Goal: Information Seeking & Learning: Learn about a topic

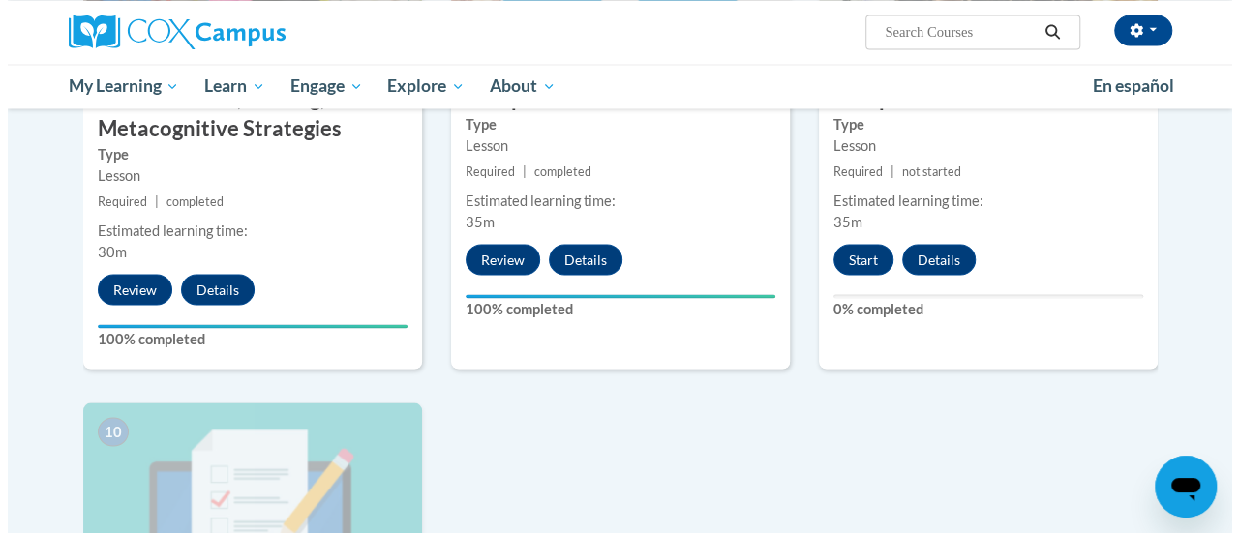
scroll to position [1723, 0]
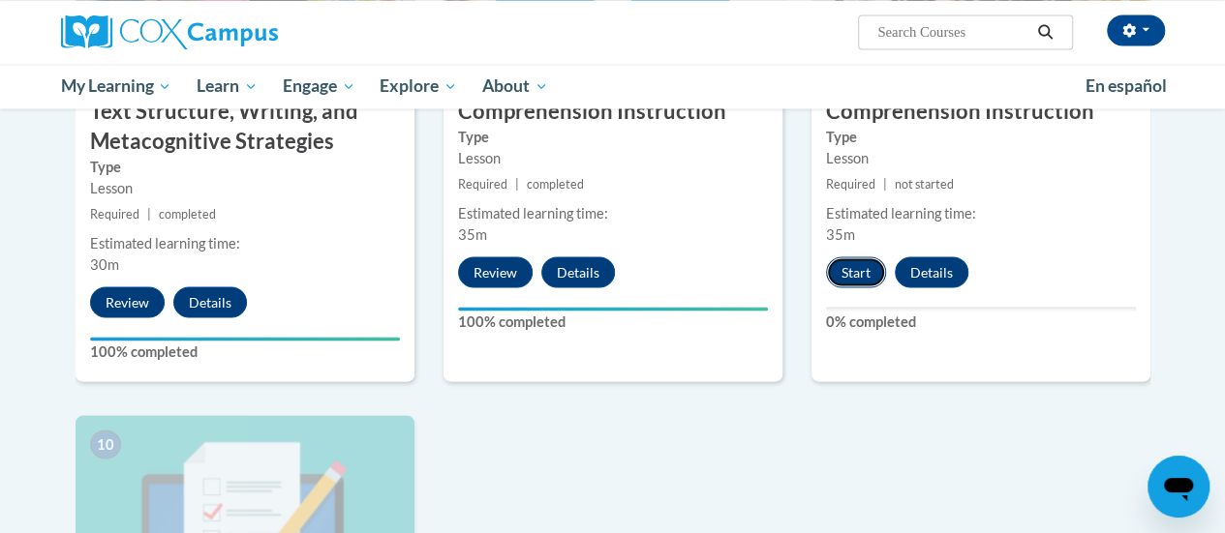
click at [856, 270] on button "Start" at bounding box center [856, 272] width 60 height 31
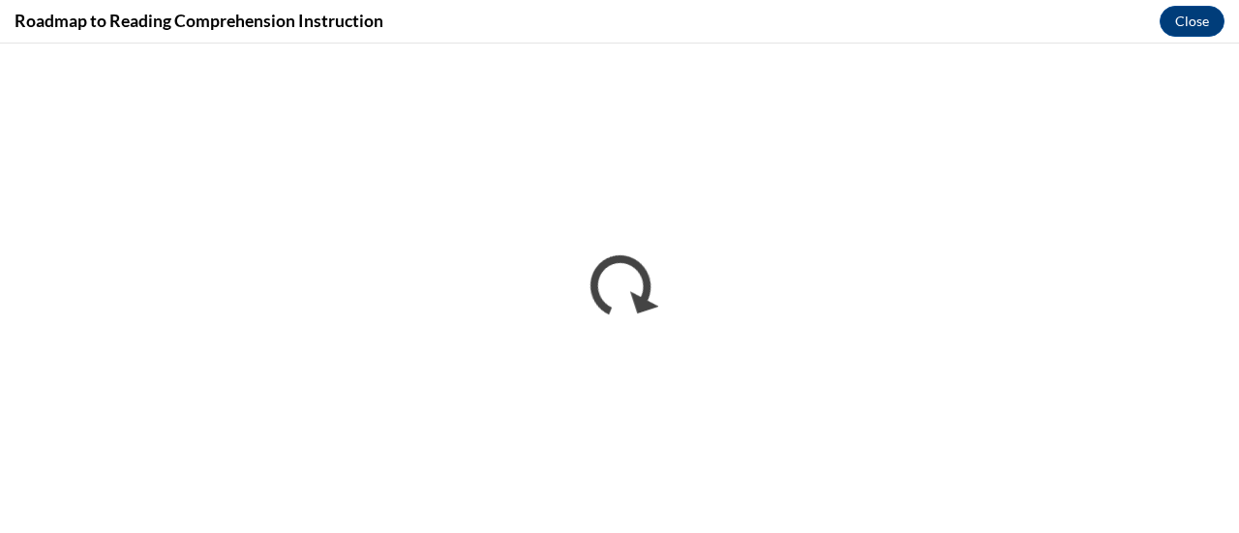
scroll to position [0, 0]
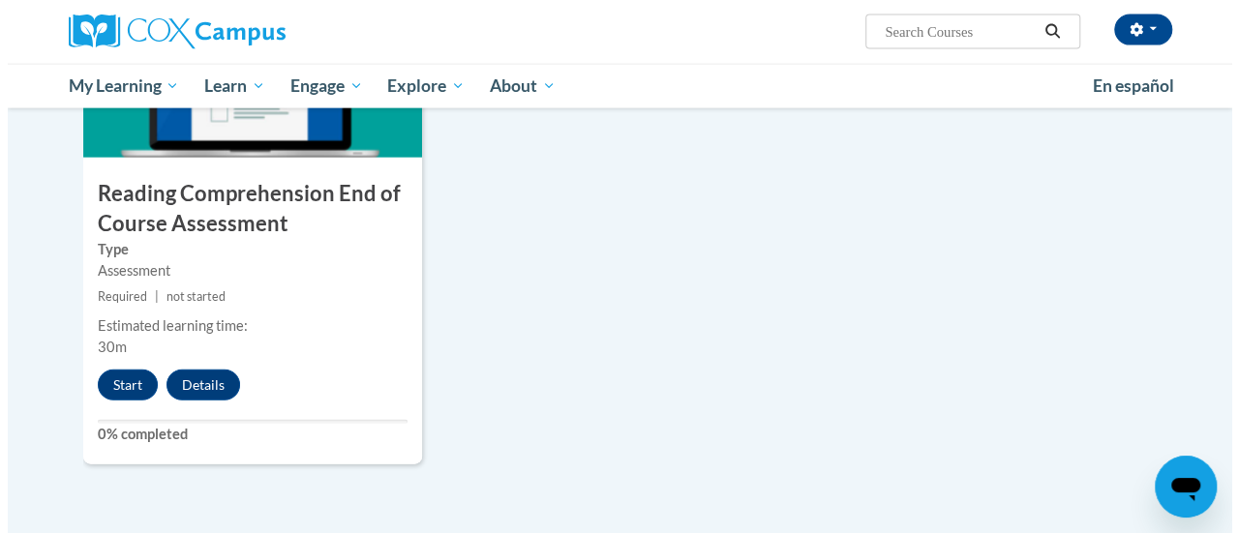
scroll to position [2175, 0]
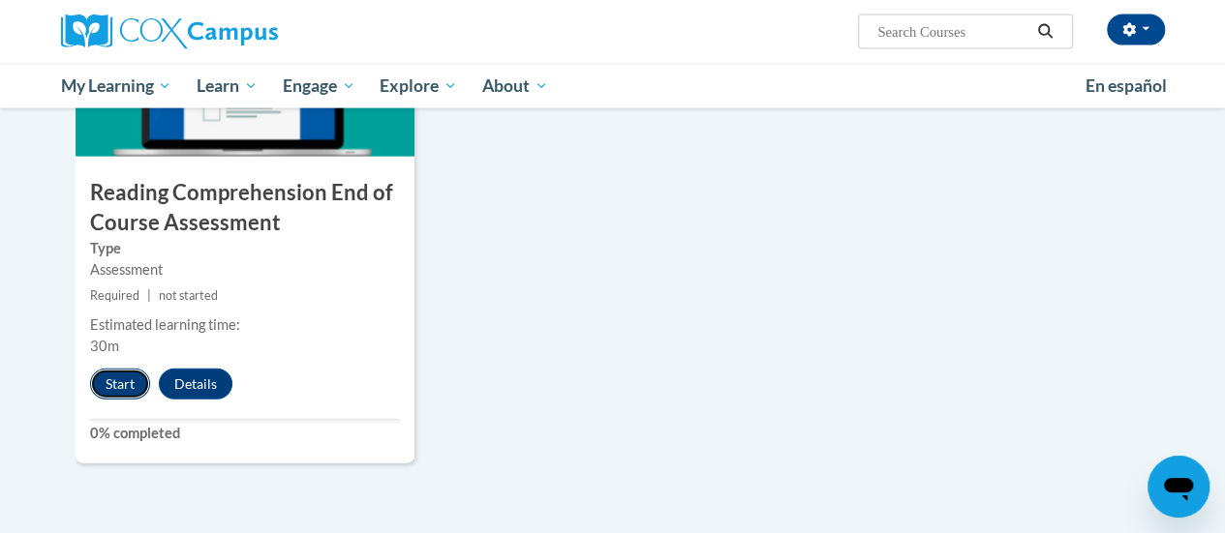
click at [126, 383] on button "Start" at bounding box center [120, 384] width 60 height 31
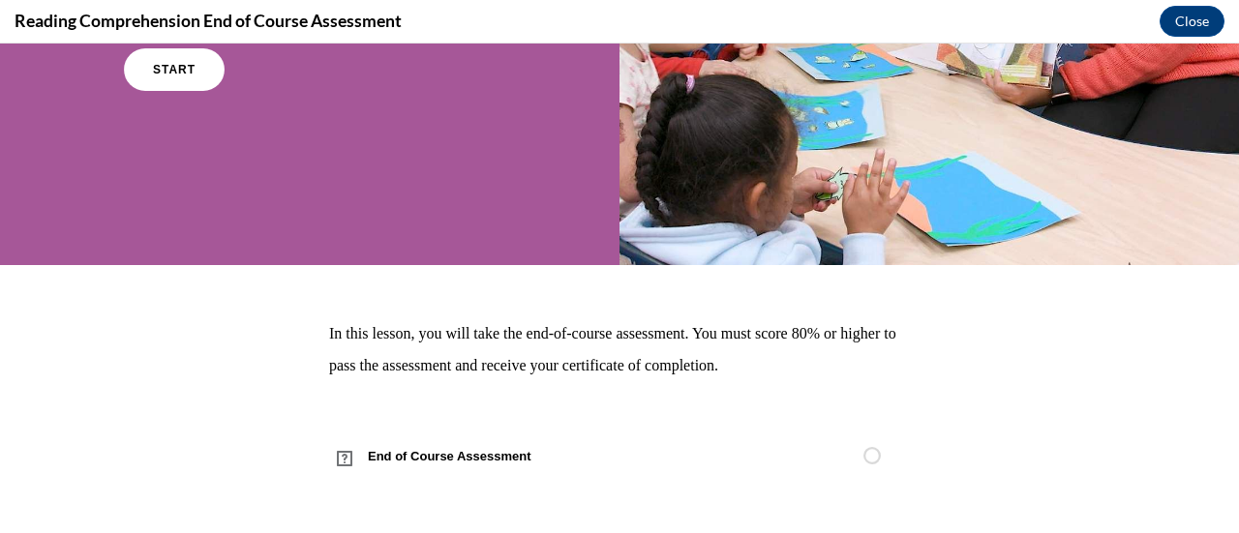
scroll to position [313, 0]
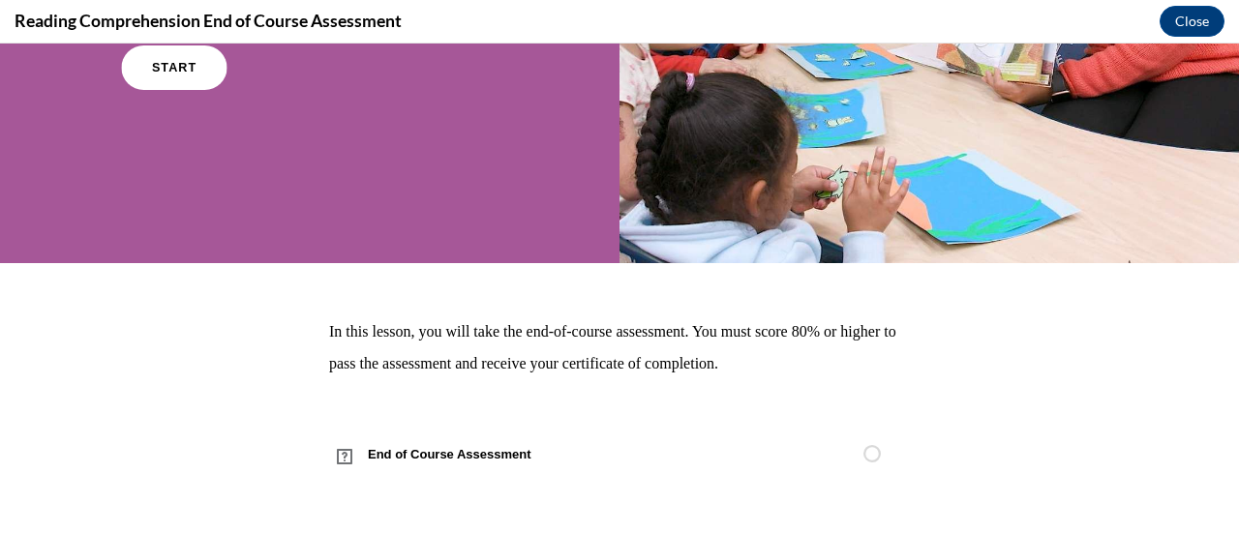
click at [188, 74] on link "START" at bounding box center [174, 67] width 106 height 45
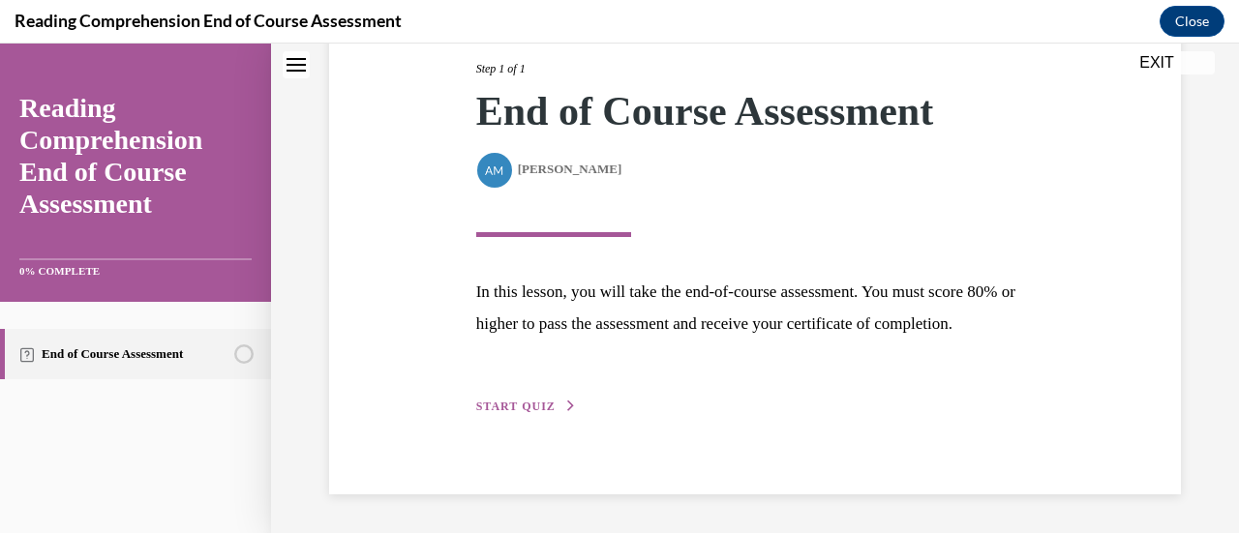
scroll to position [284, 0]
click at [499, 401] on span "START QUIZ" at bounding box center [515, 407] width 79 height 14
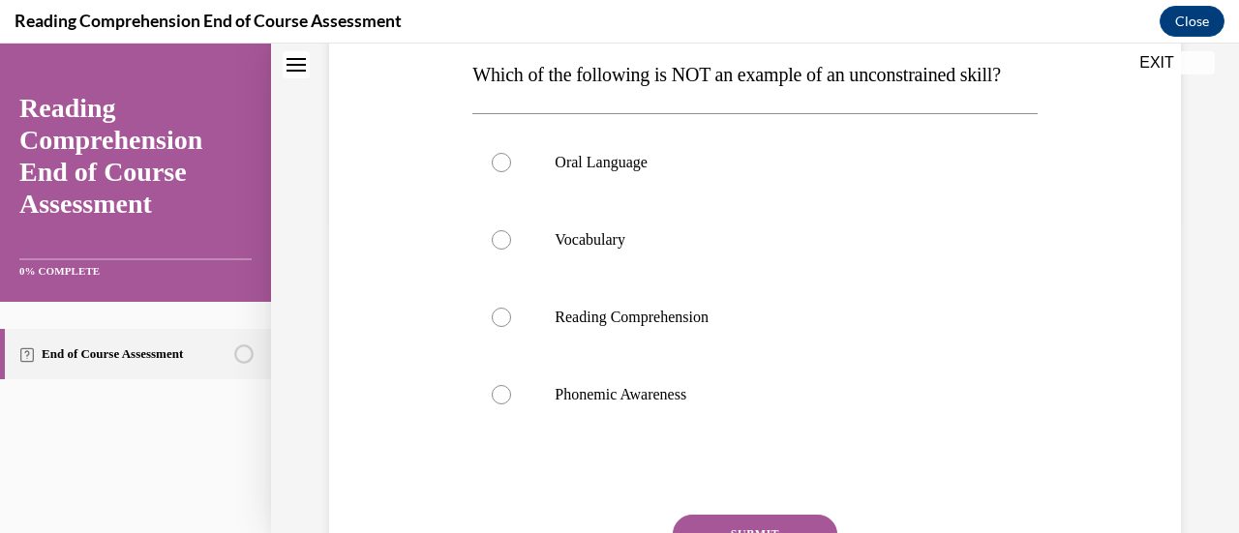
scroll to position [311, 0]
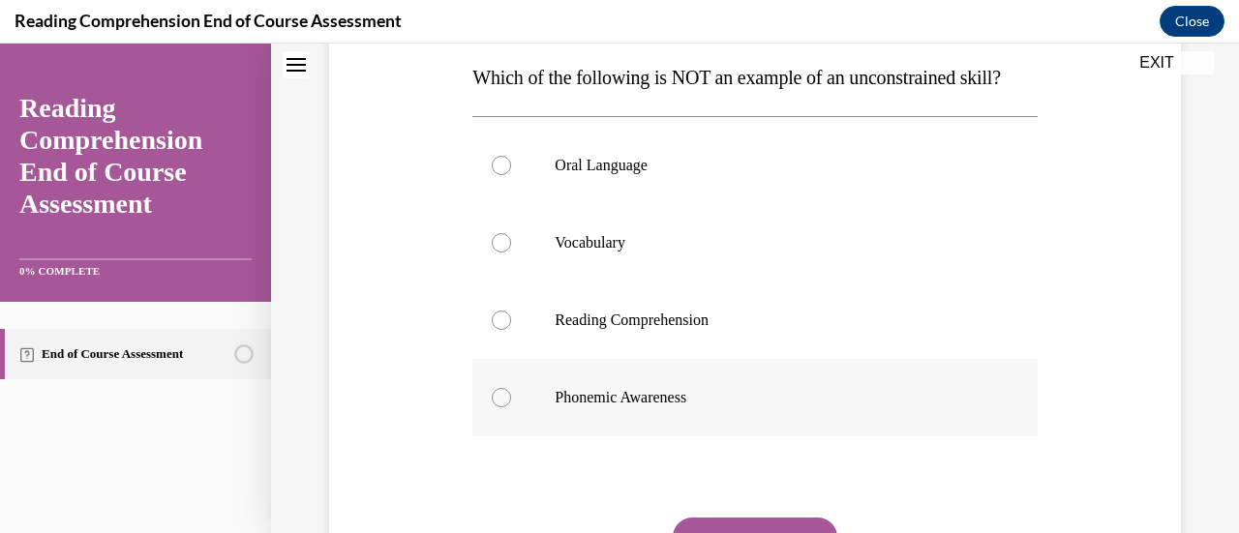
click at [499, 425] on label "Phonemic Awareness" at bounding box center [754, 397] width 564 height 77
click at [499, 408] on input "Phonemic Awareness" at bounding box center [501, 397] width 19 height 19
radio input "true"
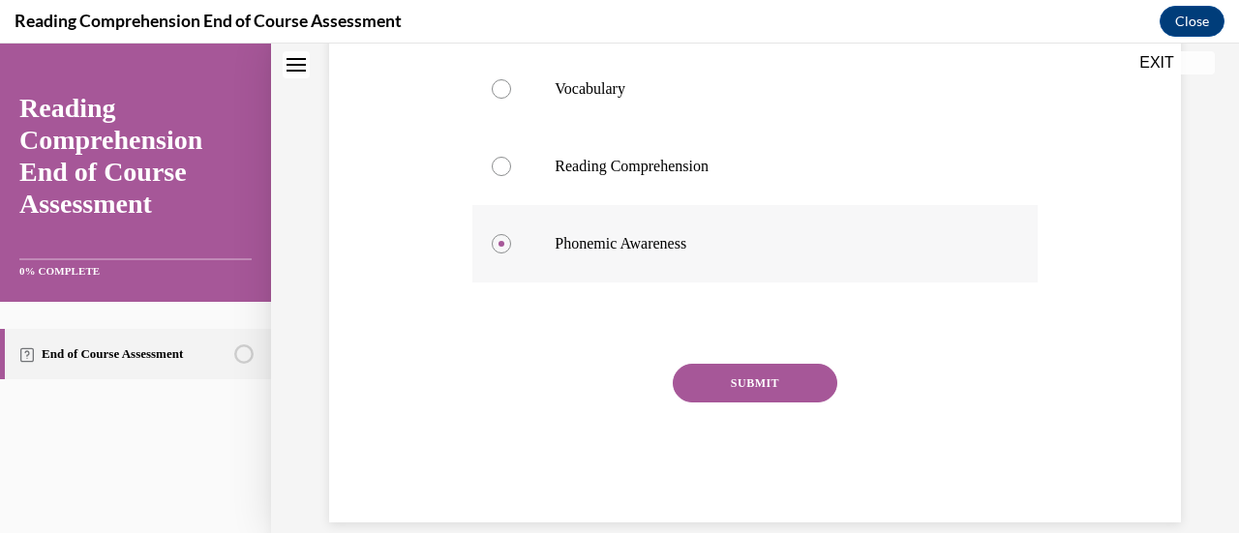
scroll to position [498, 0]
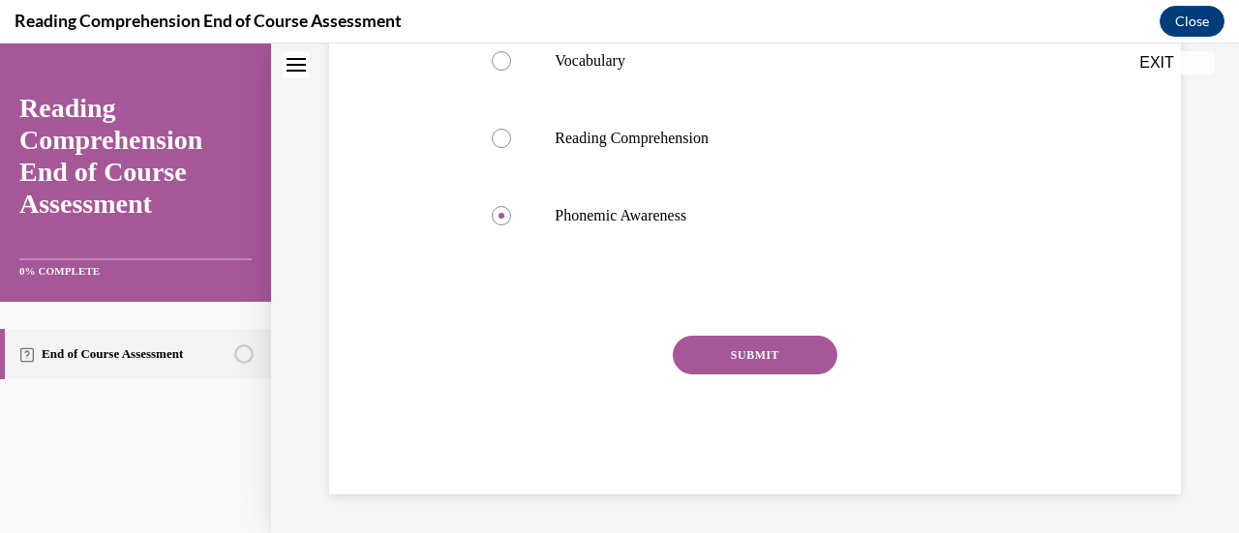
click at [747, 375] on button "SUBMIT" at bounding box center [755, 355] width 165 height 39
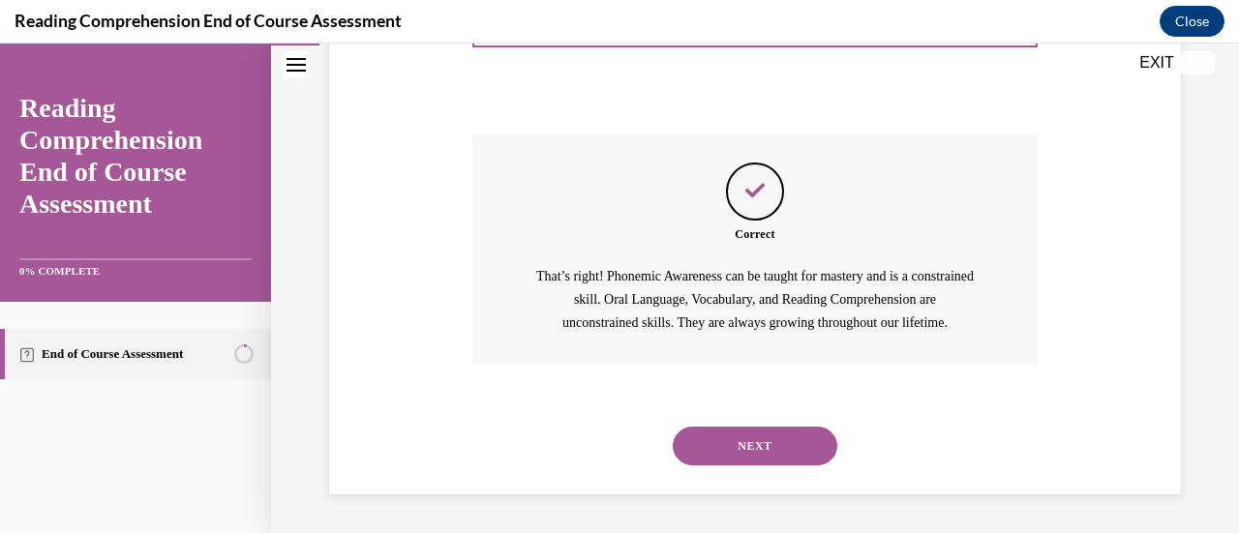
scroll to position [733, 0]
click at [763, 440] on button "NEXT" at bounding box center [755, 446] width 165 height 39
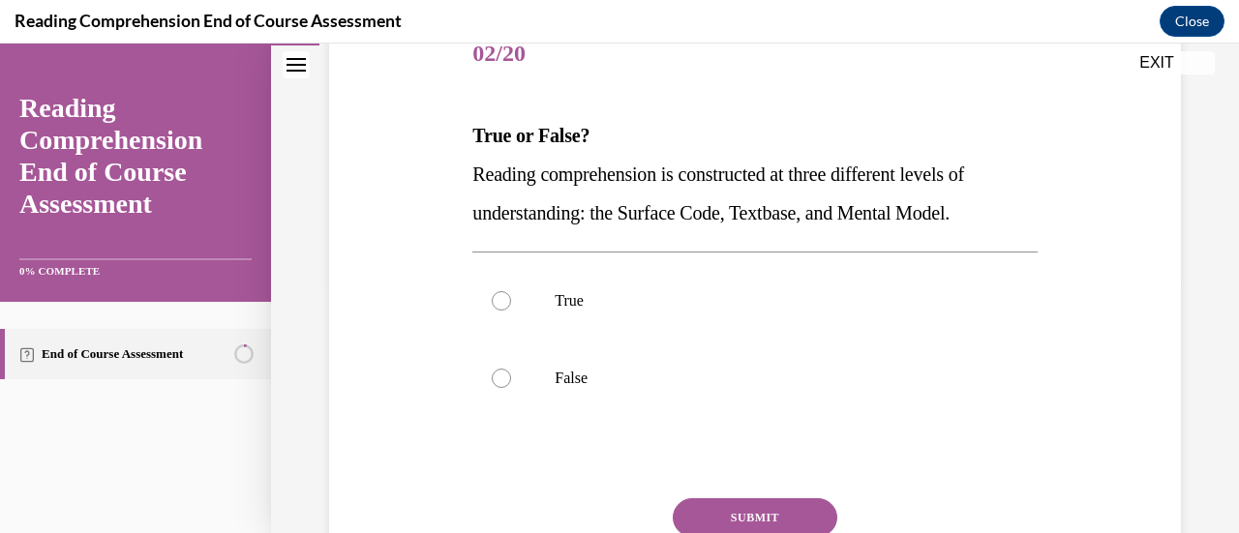
scroll to position [254, 0]
click at [498, 297] on div at bounding box center [501, 299] width 19 height 19
click at [498, 297] on input "True" at bounding box center [501, 299] width 19 height 19
radio input "true"
click at [742, 518] on button "SUBMIT" at bounding box center [755, 517] width 165 height 39
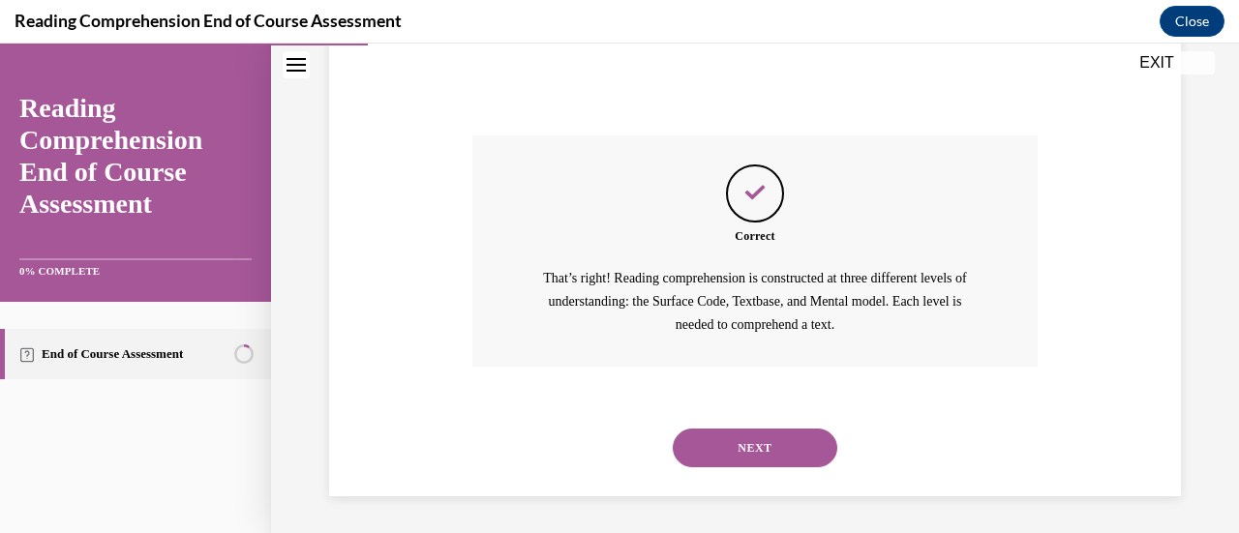
scroll to position [617, 0]
click at [757, 444] on button "NEXT" at bounding box center [755, 447] width 165 height 39
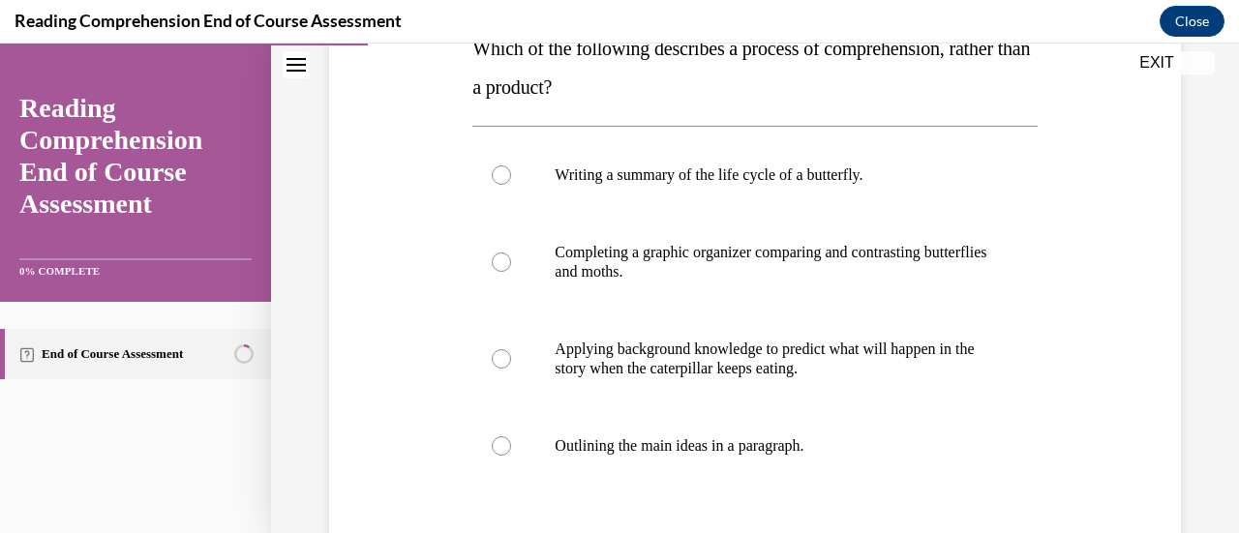
scroll to position [341, 0]
click at [788, 362] on p "Applying background knowledge to predict what will happen in the story when the…" at bounding box center [772, 358] width 434 height 39
click at [511, 362] on input "Applying background knowledge to predict what will happen in the story when the…" at bounding box center [501, 357] width 19 height 19
radio input "true"
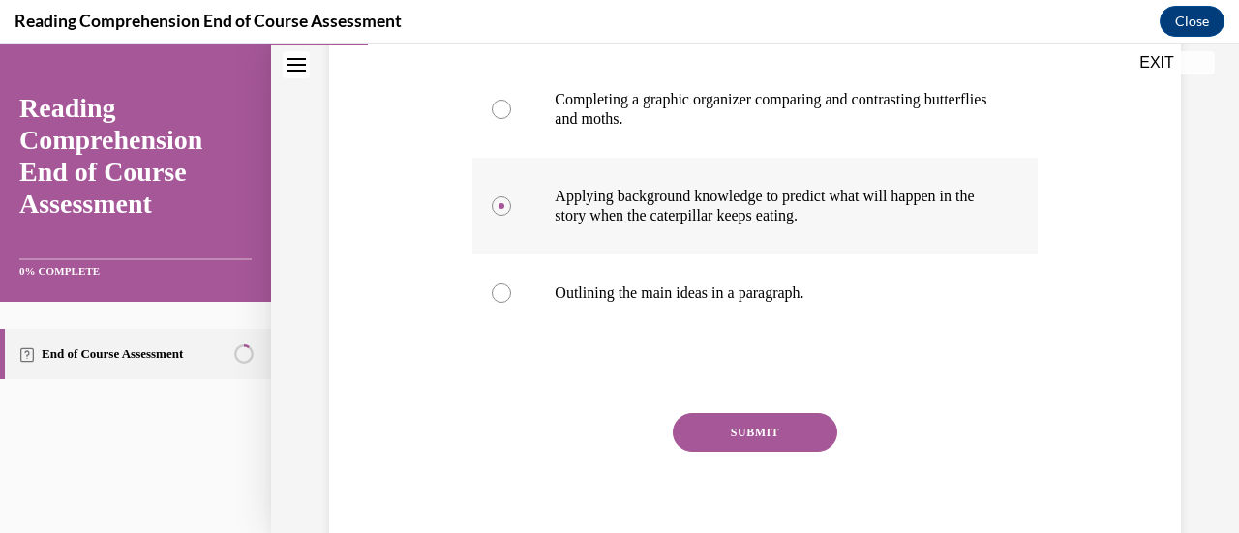
scroll to position [494, 0]
click at [749, 439] on button "SUBMIT" at bounding box center [755, 431] width 165 height 39
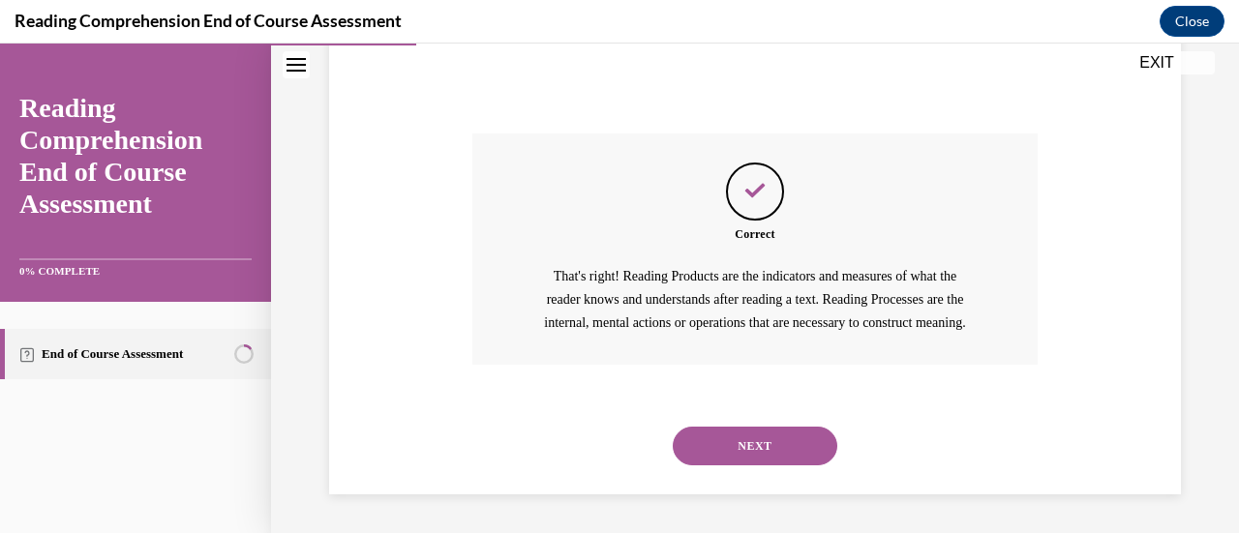
scroll to position [795, 0]
click at [749, 439] on button "NEXT" at bounding box center [755, 446] width 165 height 39
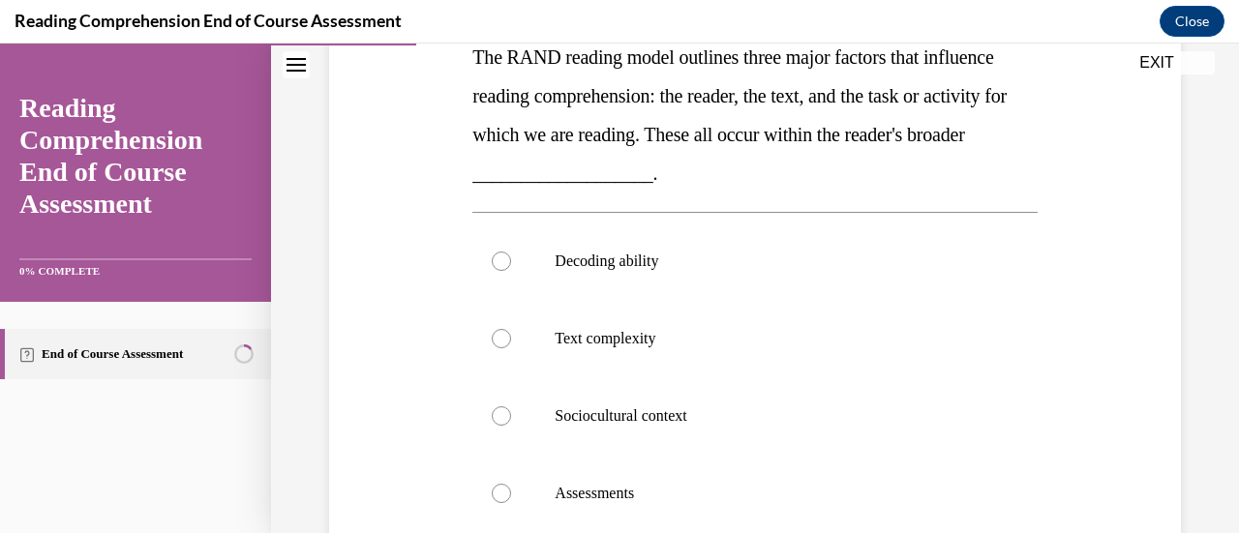
scroll to position [330, 0]
click at [724, 423] on p "Sociocultural context" at bounding box center [772, 417] width 434 height 19
click at [511, 423] on input "Sociocultural context" at bounding box center [501, 417] width 19 height 19
radio input "true"
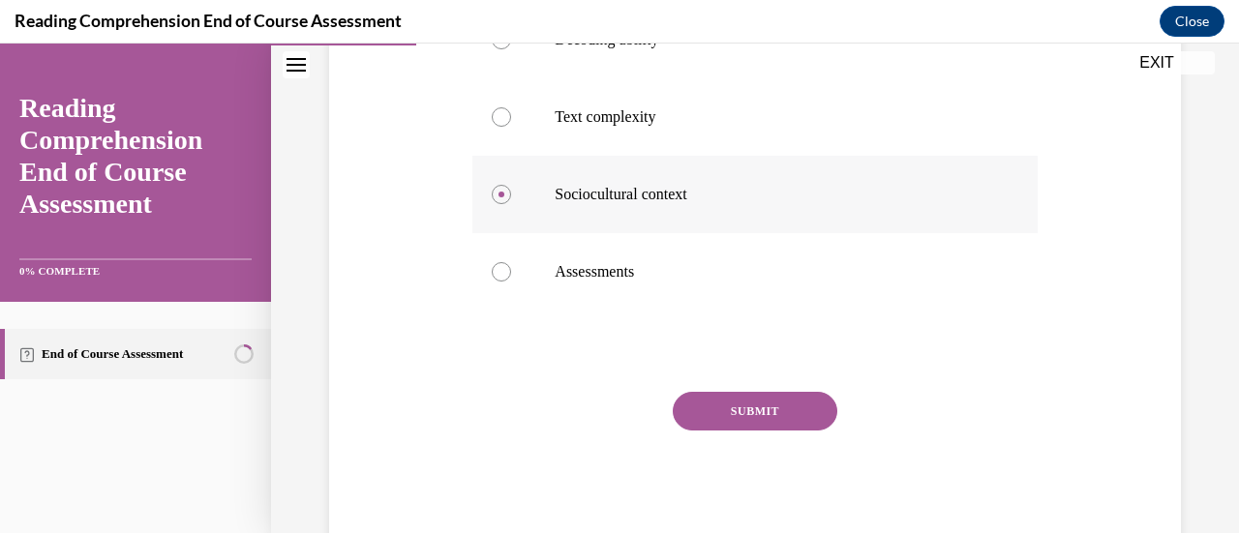
click at [724, 423] on button "SUBMIT" at bounding box center [755, 411] width 165 height 39
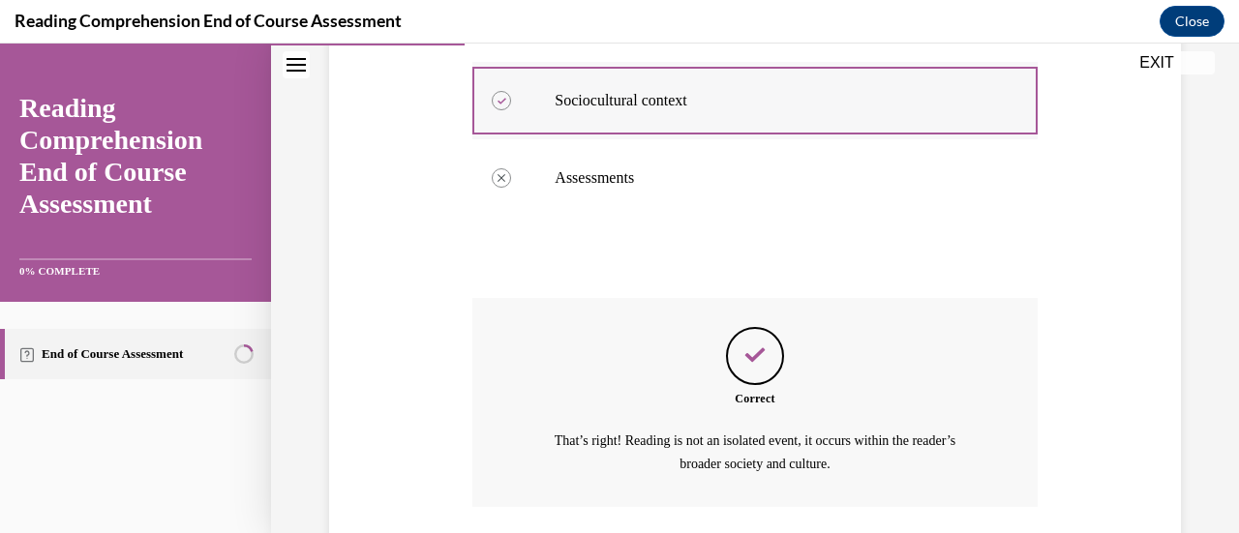
scroll to position [787, 0]
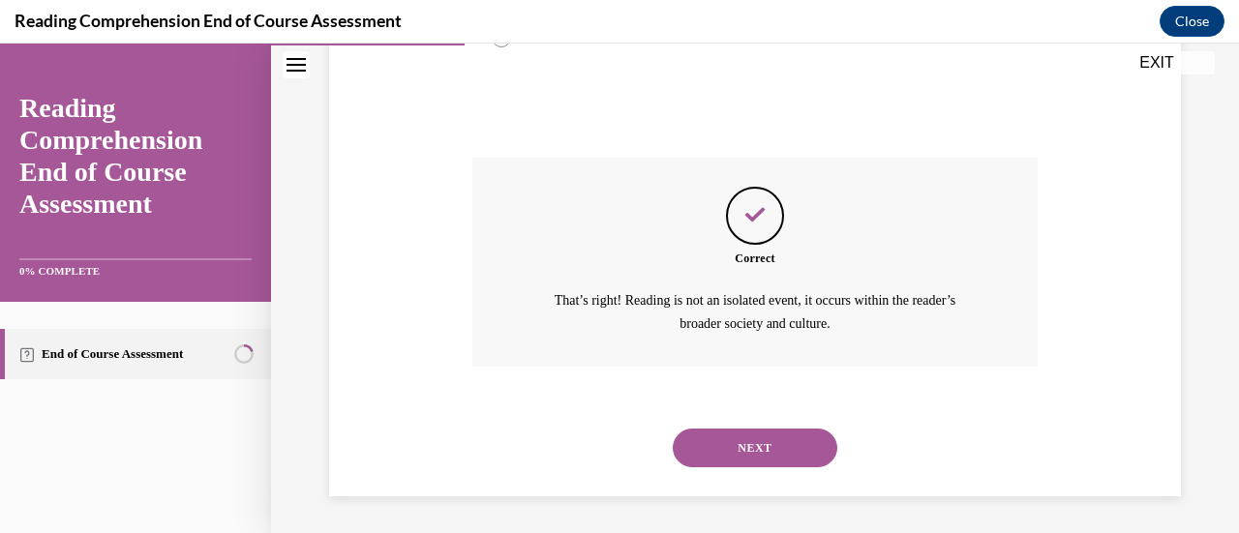
click at [720, 440] on button "NEXT" at bounding box center [755, 448] width 165 height 39
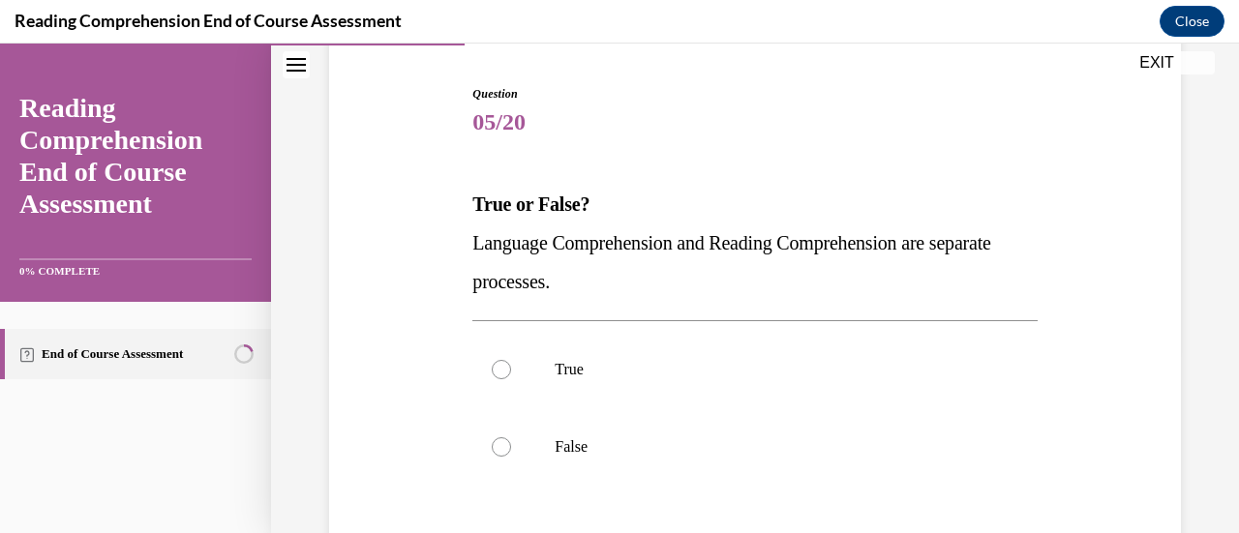
scroll to position [186, 0]
click at [640, 450] on p "False" at bounding box center [772, 445] width 434 height 19
click at [511, 450] on input "False" at bounding box center [501, 445] width 19 height 19
radio input "true"
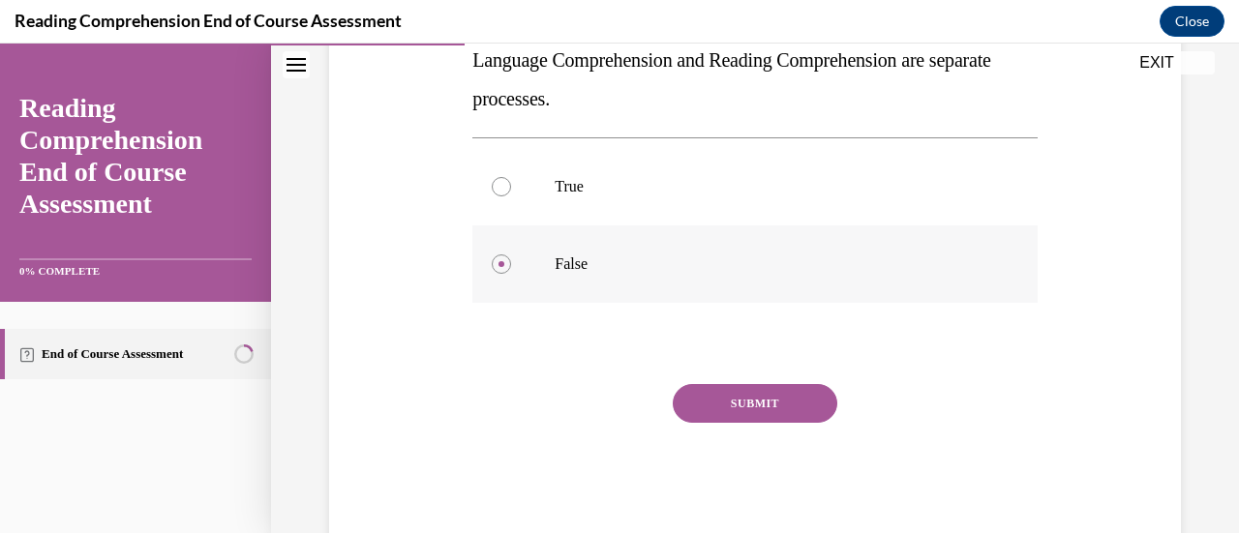
scroll to position [368, 0]
click at [745, 407] on button "SUBMIT" at bounding box center [755, 402] width 165 height 39
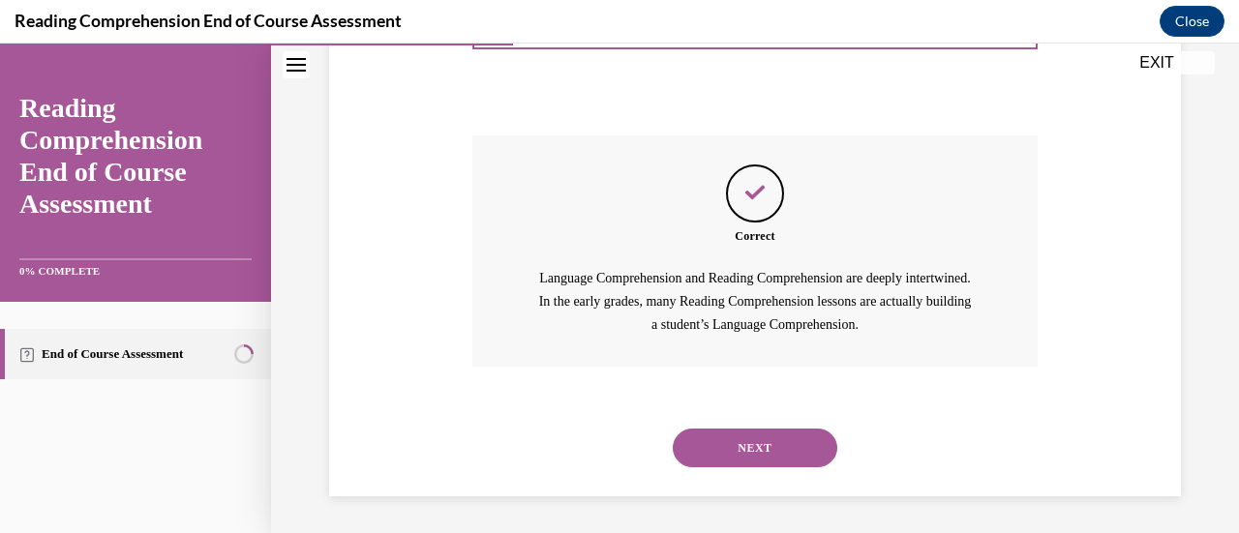
scroll to position [617, 0]
click at [747, 447] on button "NEXT" at bounding box center [755, 447] width 165 height 39
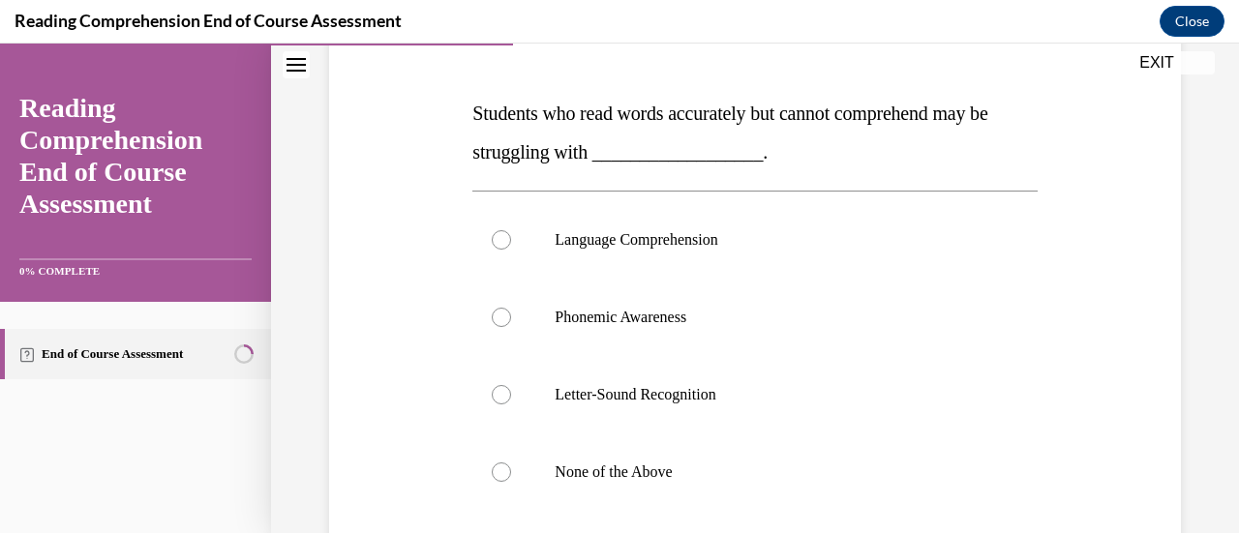
scroll to position [276, 0]
click at [712, 243] on p "Language Comprehension" at bounding box center [772, 238] width 434 height 19
click at [511, 243] on input "Language Comprehension" at bounding box center [501, 238] width 19 height 19
radio input "true"
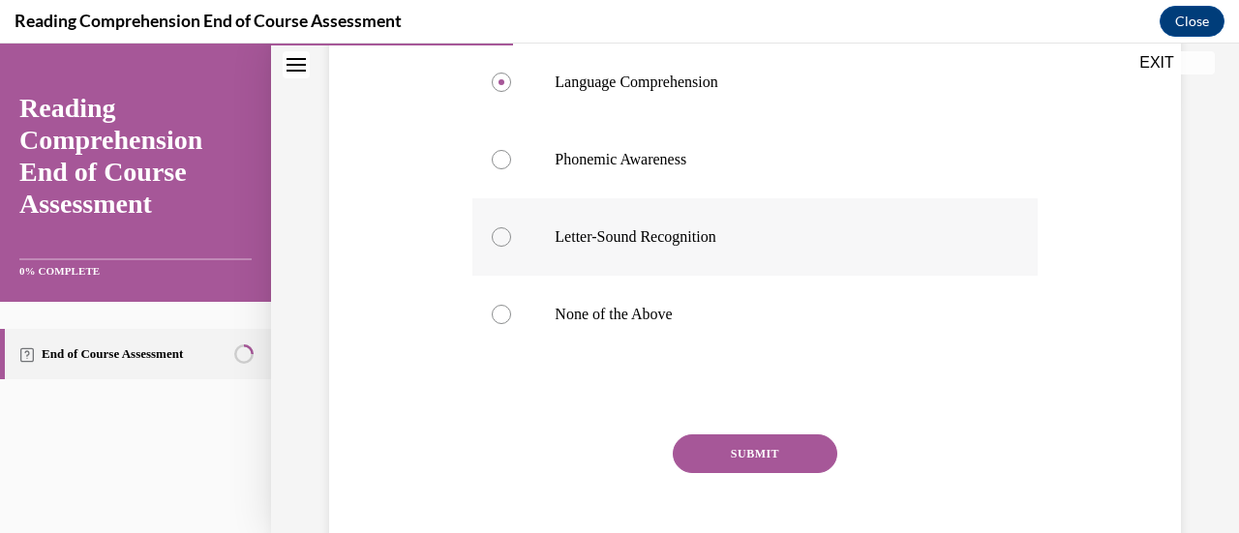
scroll to position [437, 0]
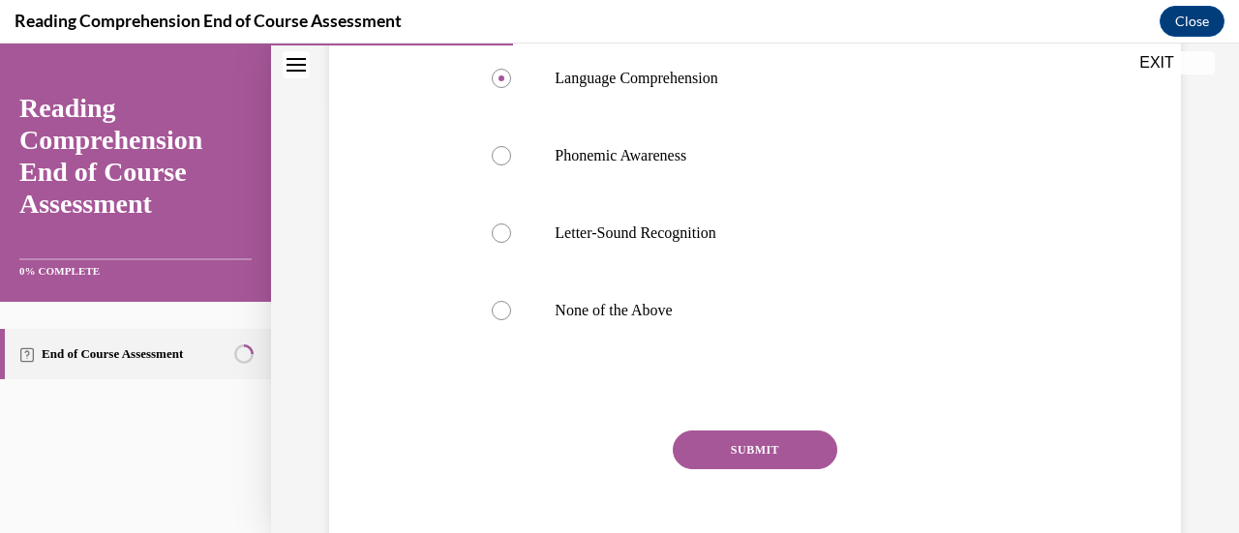
click at [762, 454] on button "SUBMIT" at bounding box center [755, 450] width 165 height 39
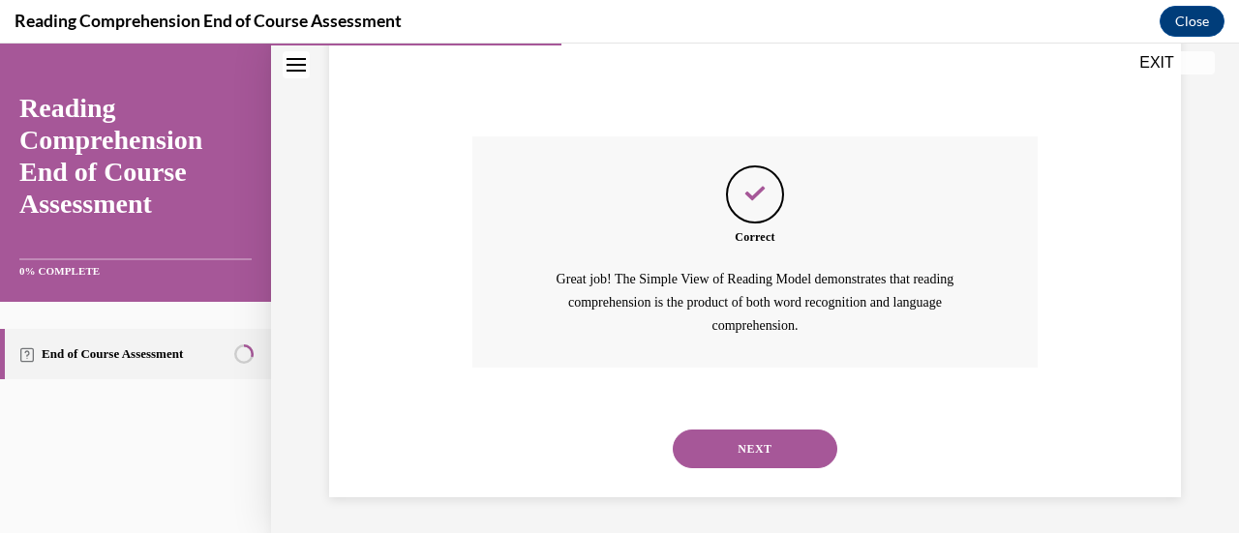
scroll to position [733, 0]
click at [762, 454] on button "NEXT" at bounding box center [755, 447] width 165 height 39
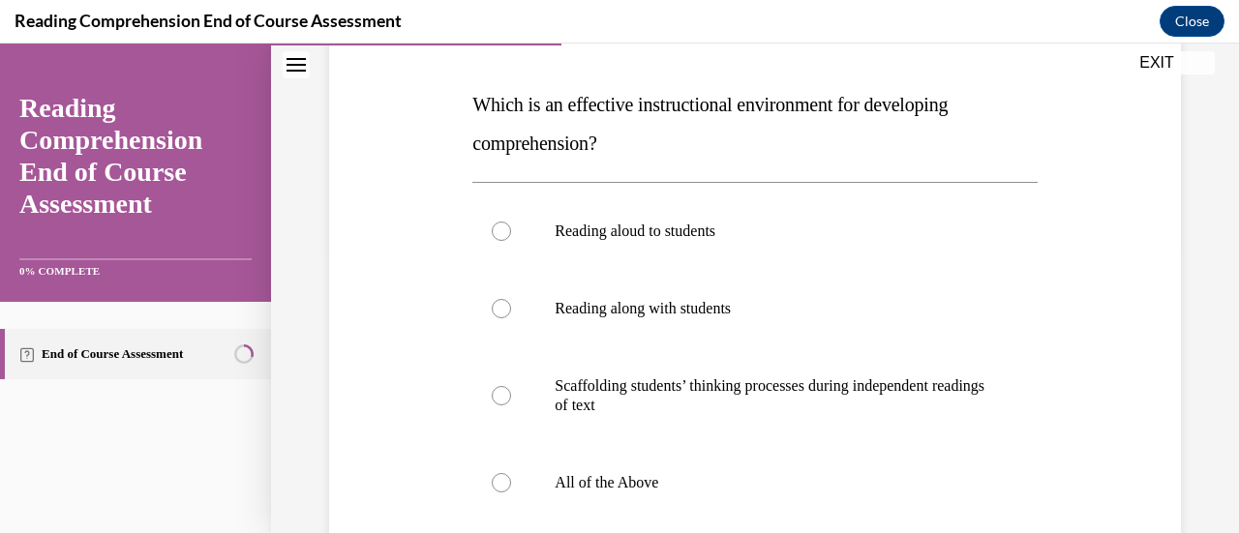
scroll to position [286, 0]
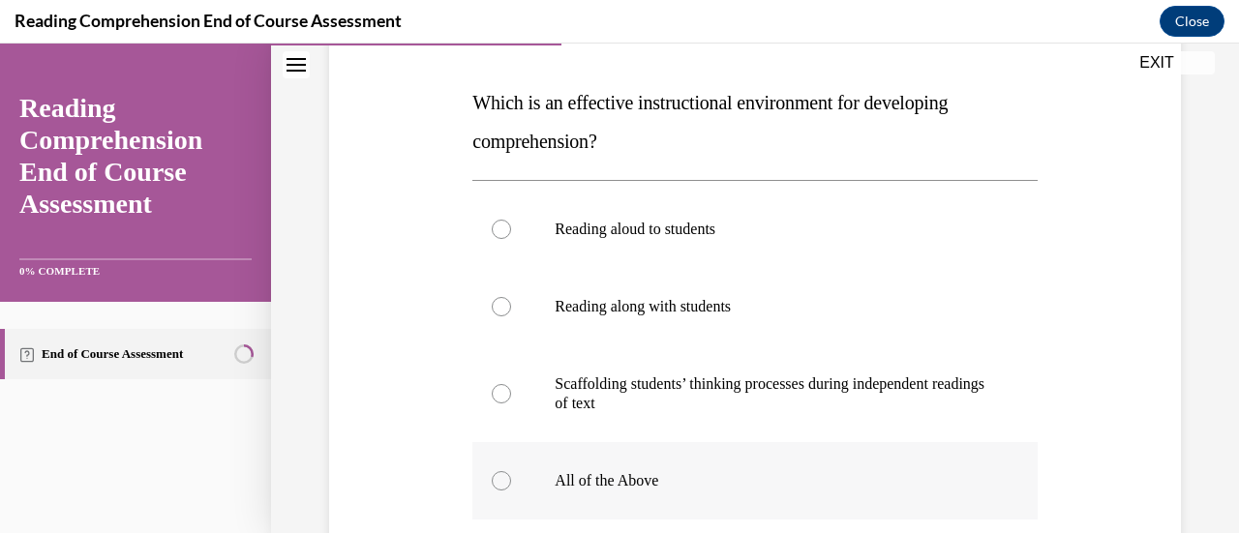
click at [752, 474] on p "All of the Above" at bounding box center [772, 480] width 434 height 19
click at [511, 474] on input "All of the Above" at bounding box center [501, 480] width 19 height 19
radio input "true"
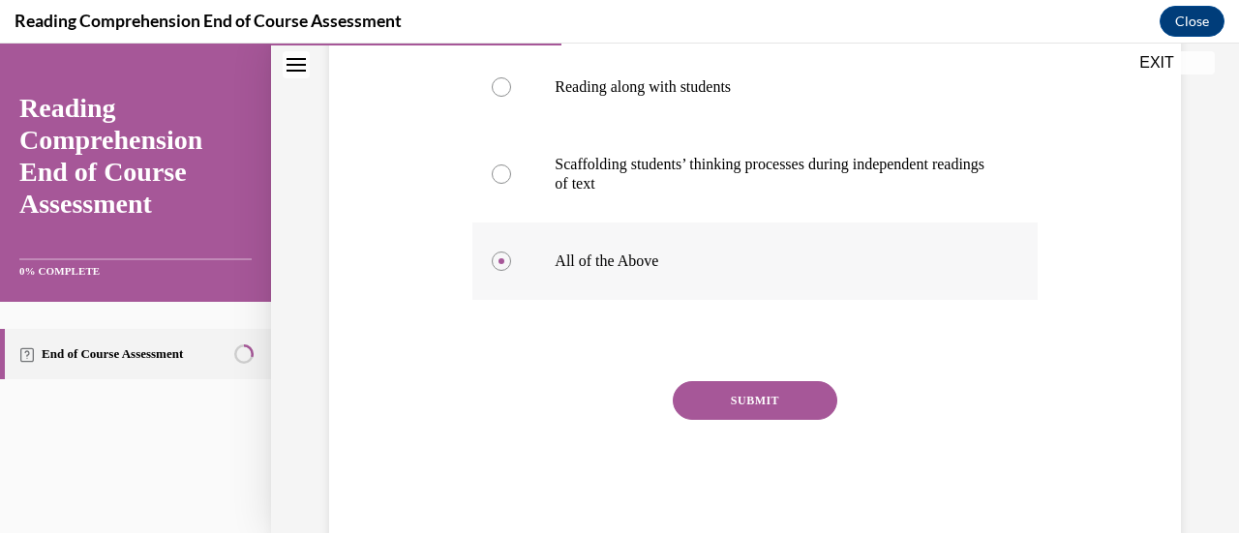
scroll to position [506, 0]
click at [782, 400] on button "SUBMIT" at bounding box center [755, 399] width 165 height 39
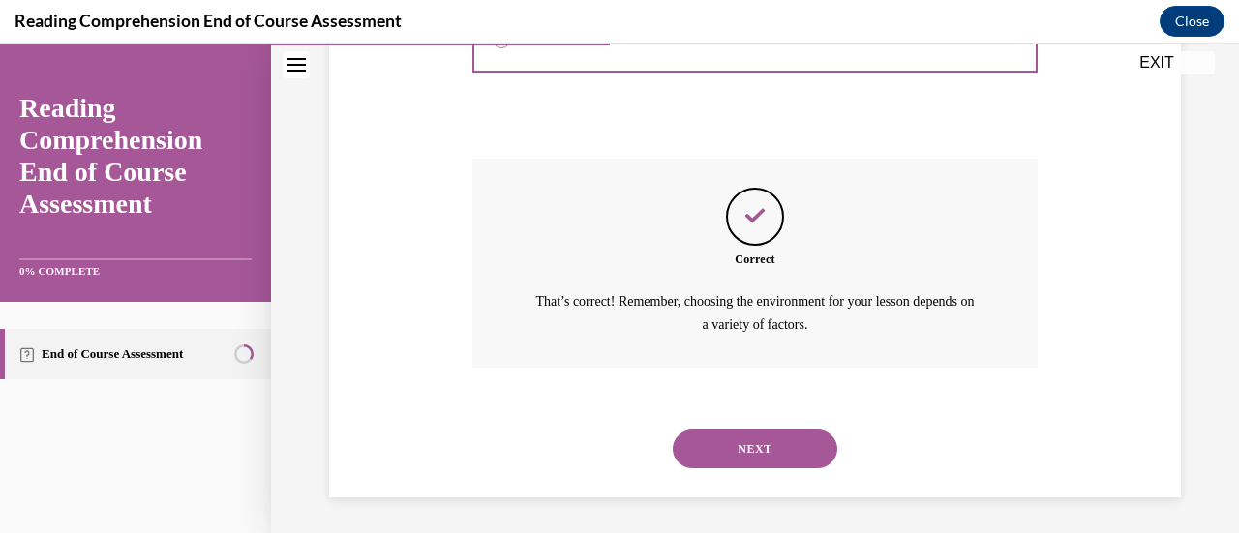
scroll to position [729, 0]
click at [768, 440] on button "NEXT" at bounding box center [755, 448] width 165 height 39
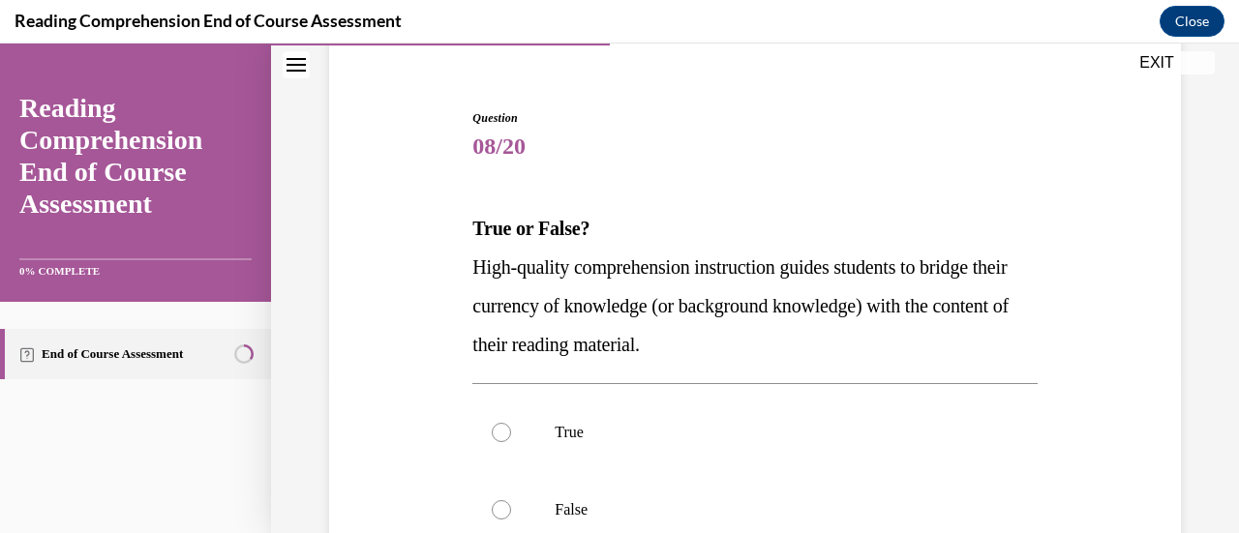
scroll to position [161, 0]
click at [768, 438] on p "True" at bounding box center [772, 431] width 434 height 19
click at [511, 438] on input "True" at bounding box center [501, 431] width 19 height 19
radio input "true"
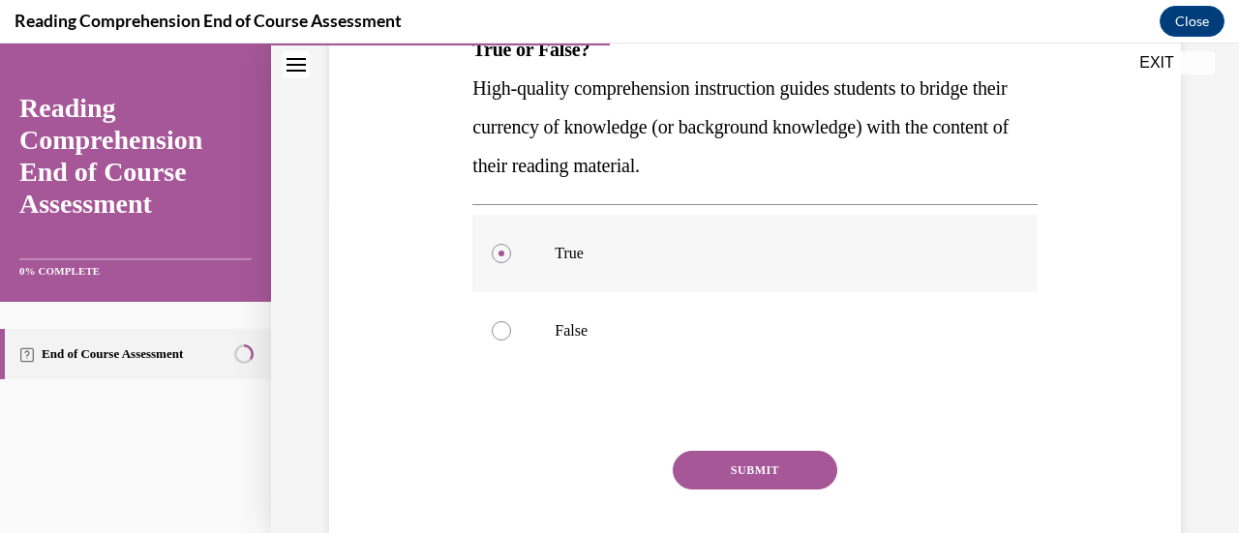
scroll to position [340, 0]
click at [763, 466] on button "SUBMIT" at bounding box center [755, 469] width 165 height 39
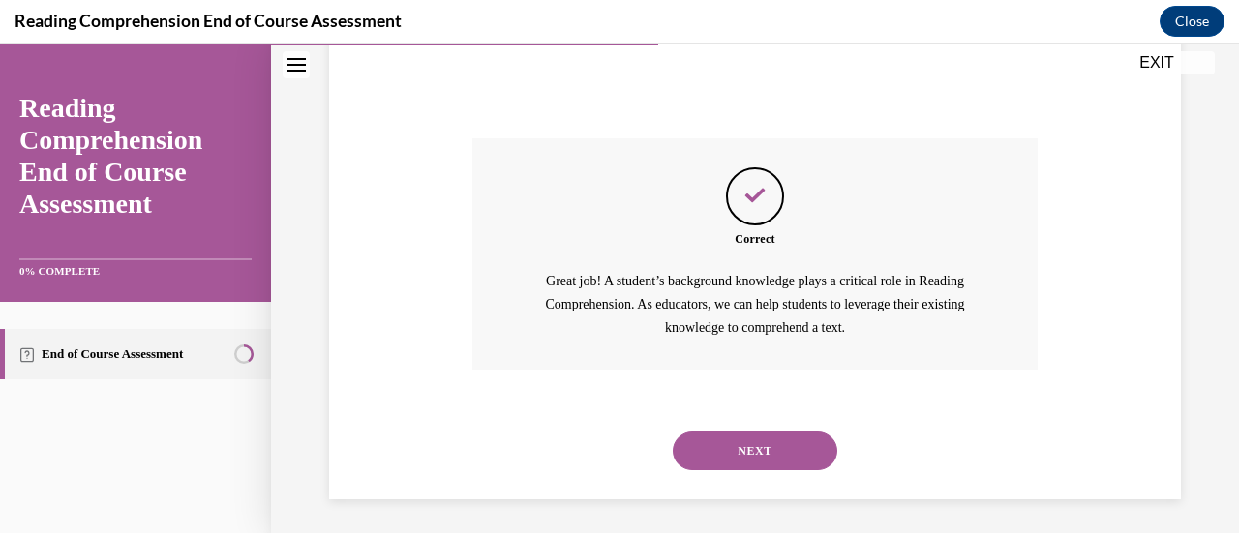
scroll to position [655, 0]
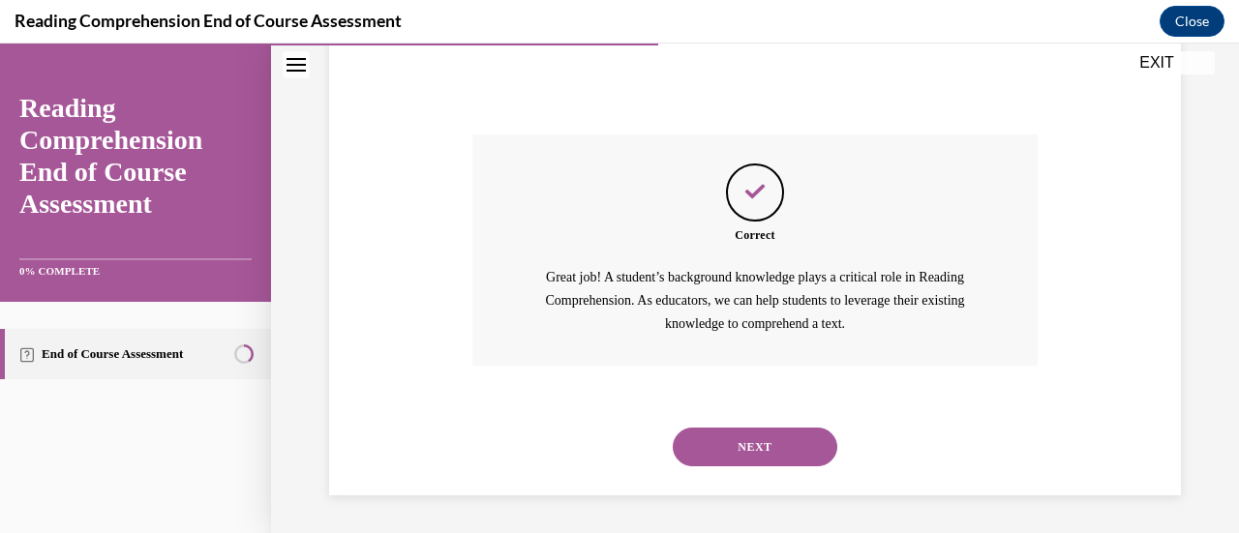
click at [771, 452] on button "NEXT" at bounding box center [755, 447] width 165 height 39
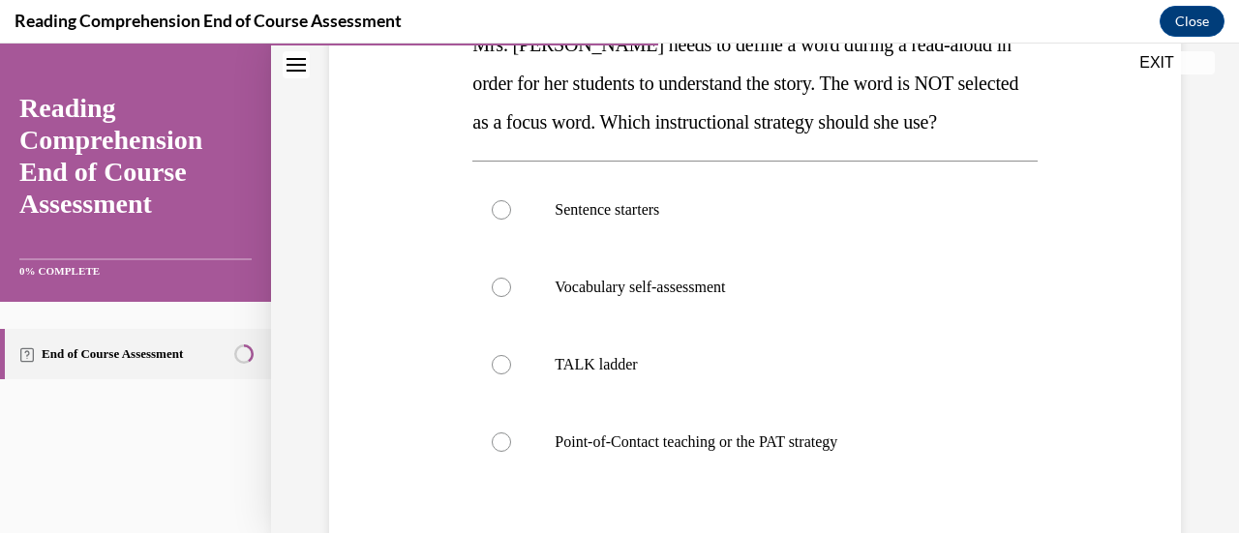
scroll to position [345, 0]
click at [505, 443] on div at bounding box center [501, 441] width 19 height 19
click at [505, 443] on input "Point-of-Contact teaching or the PAT strategy" at bounding box center [501, 441] width 19 height 19
radio input "true"
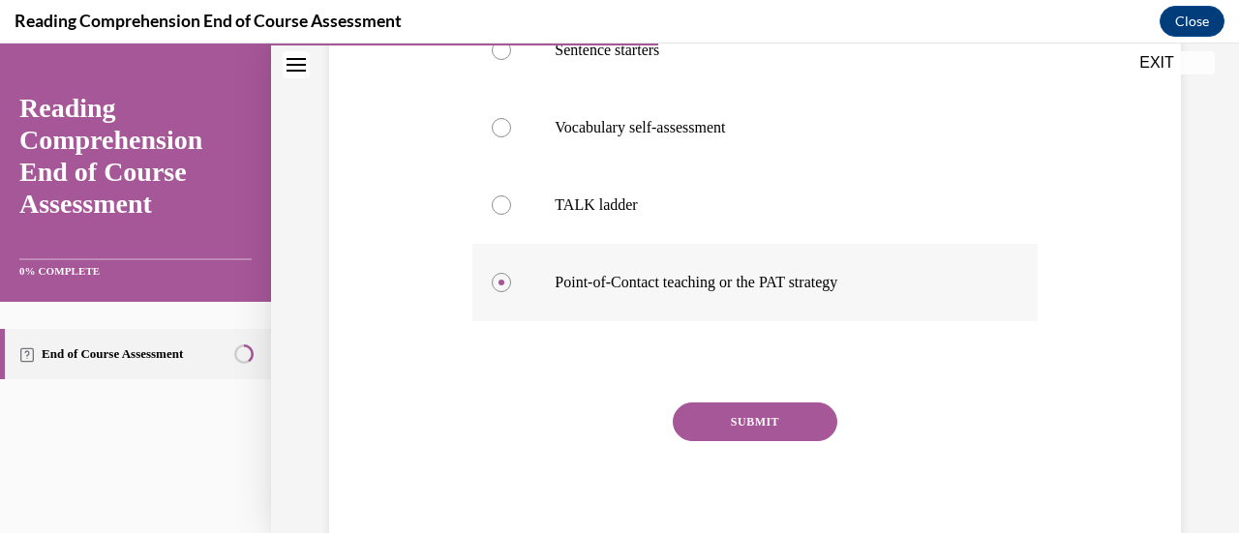
scroll to position [505, 0]
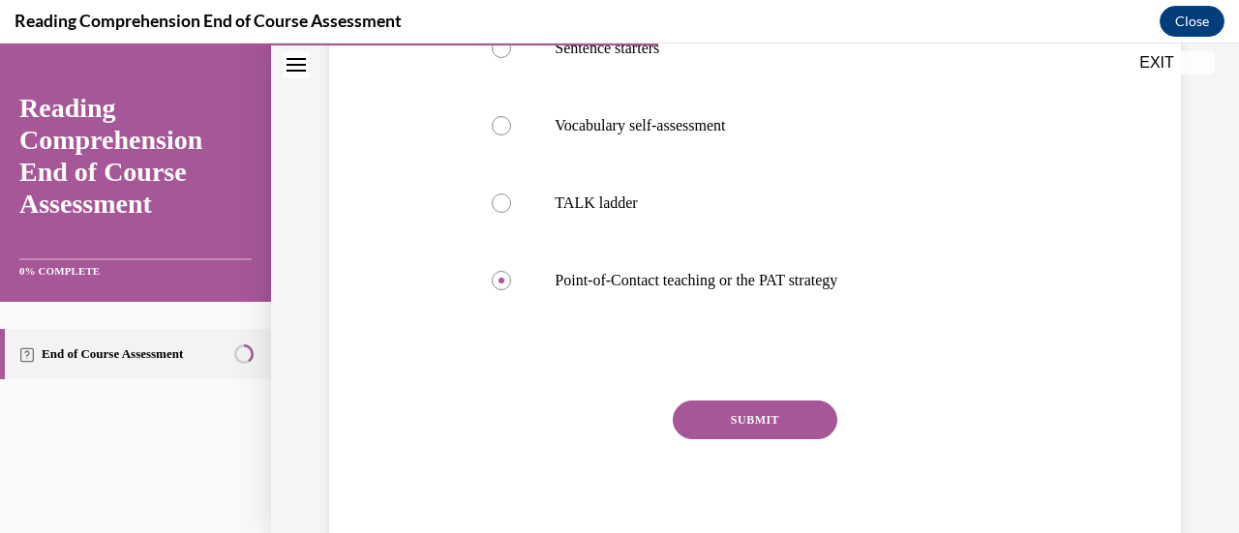
click at [772, 420] on button "SUBMIT" at bounding box center [755, 420] width 165 height 39
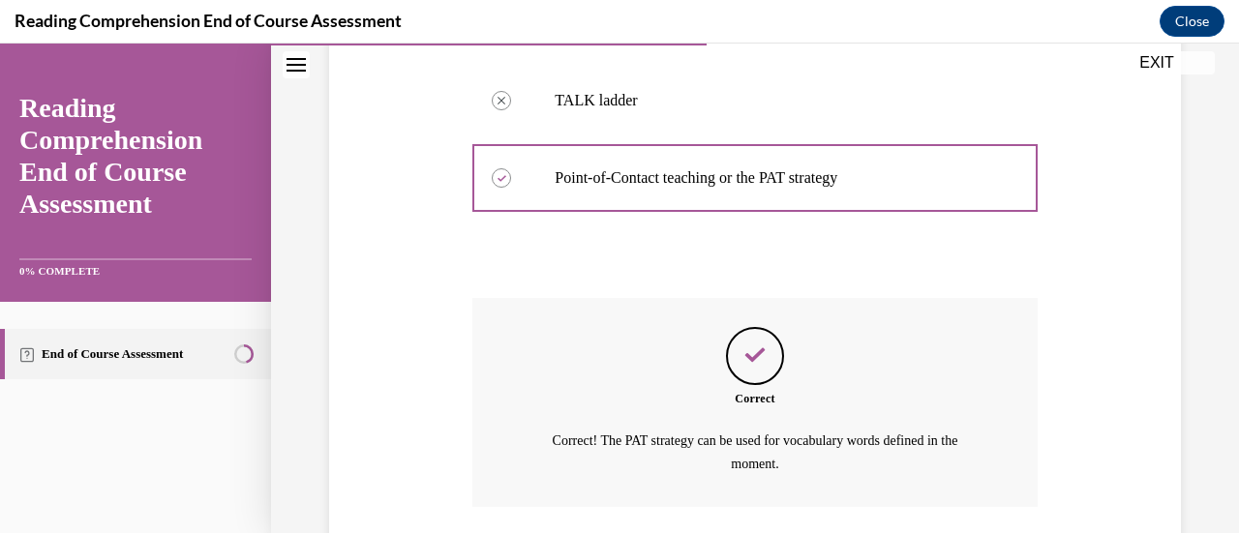
scroll to position [748, 0]
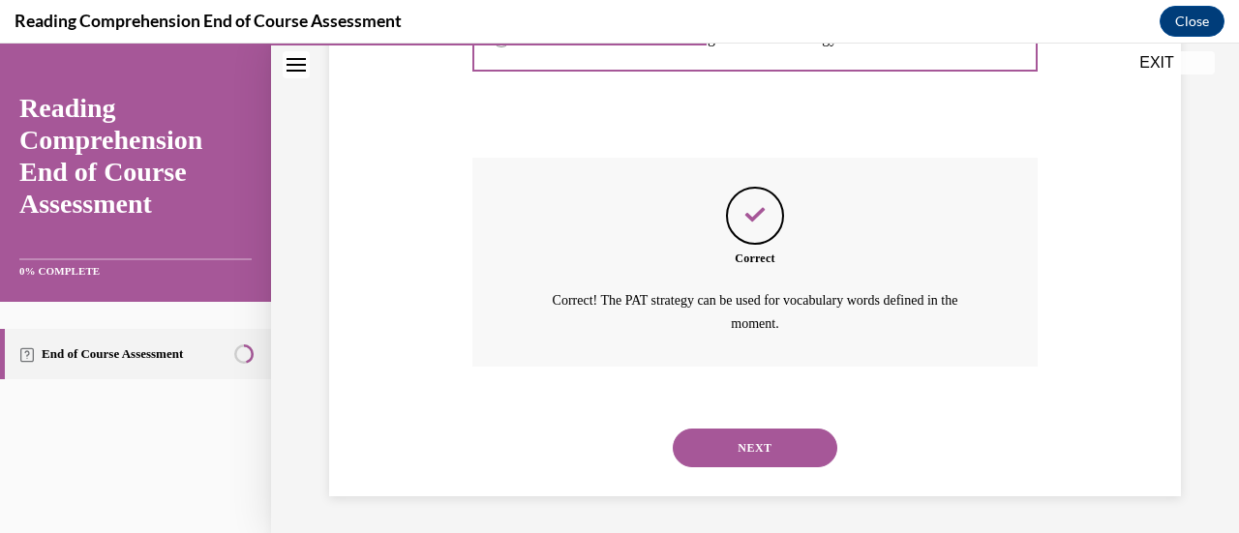
click at [765, 442] on button "NEXT" at bounding box center [755, 448] width 165 height 39
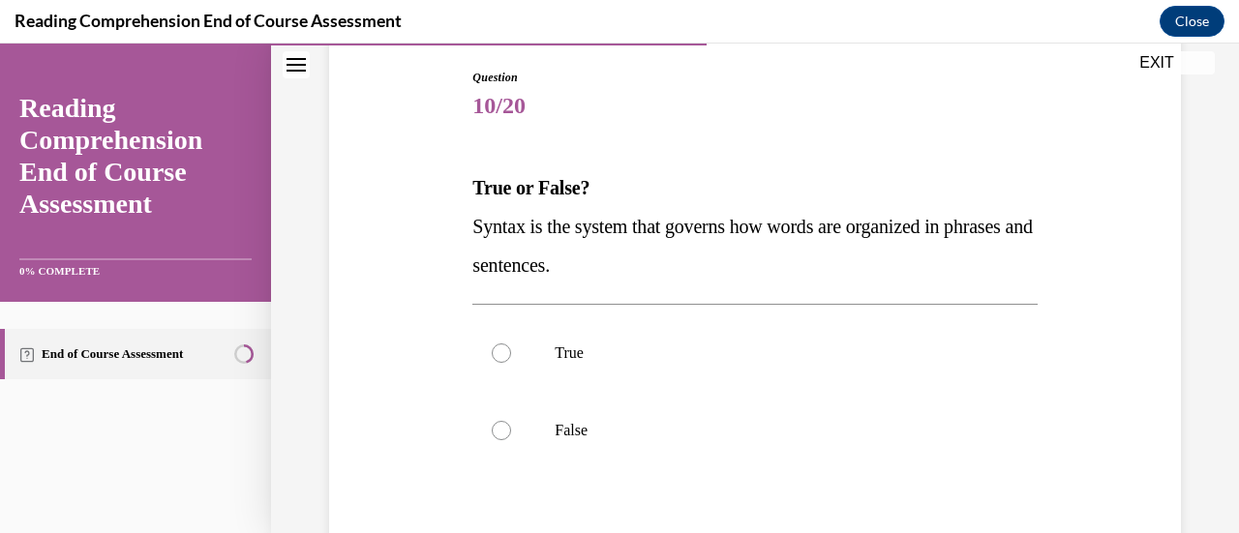
scroll to position [201, 0]
click at [790, 362] on label "True" at bounding box center [754, 352] width 564 height 77
click at [511, 362] on input "True" at bounding box center [501, 352] width 19 height 19
radio input "true"
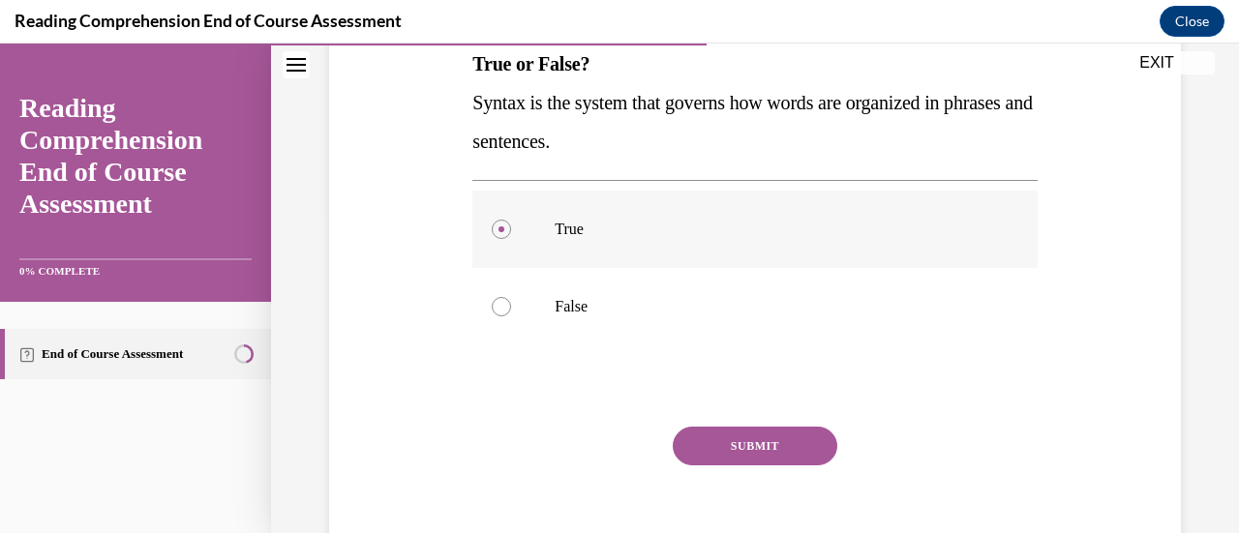
scroll to position [325, 0]
click at [750, 441] on button "SUBMIT" at bounding box center [755, 445] width 165 height 39
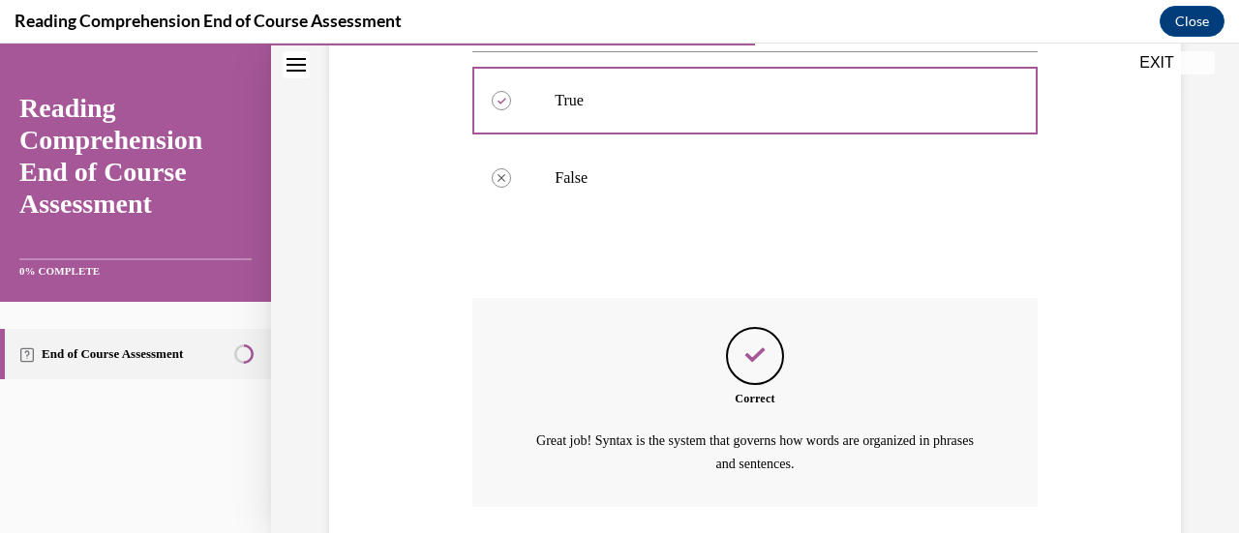
scroll to position [593, 0]
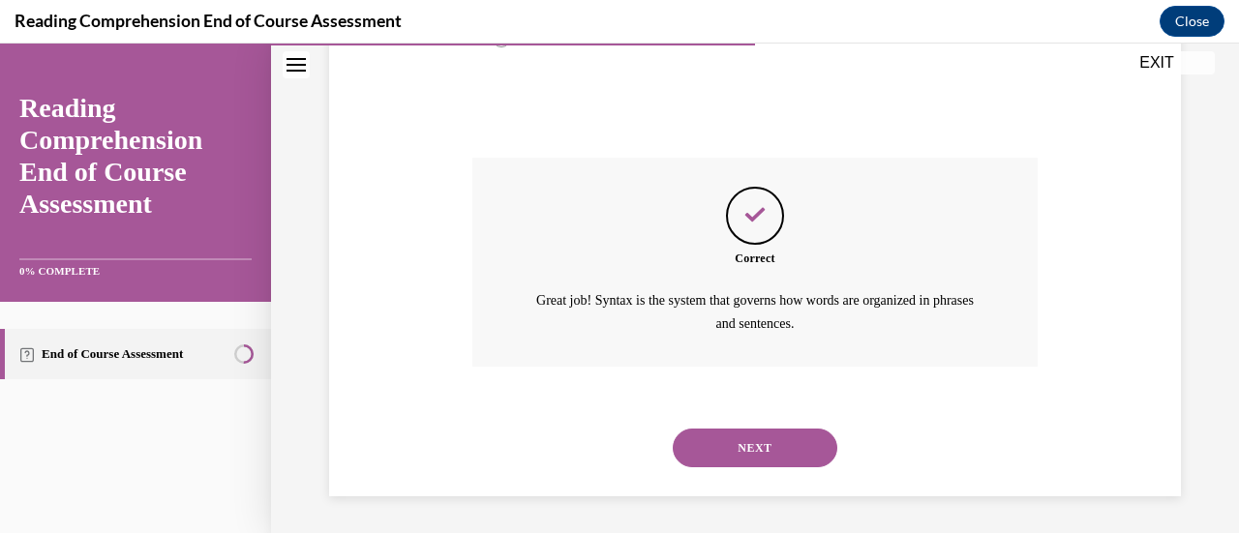
click at [777, 449] on button "NEXT" at bounding box center [755, 448] width 165 height 39
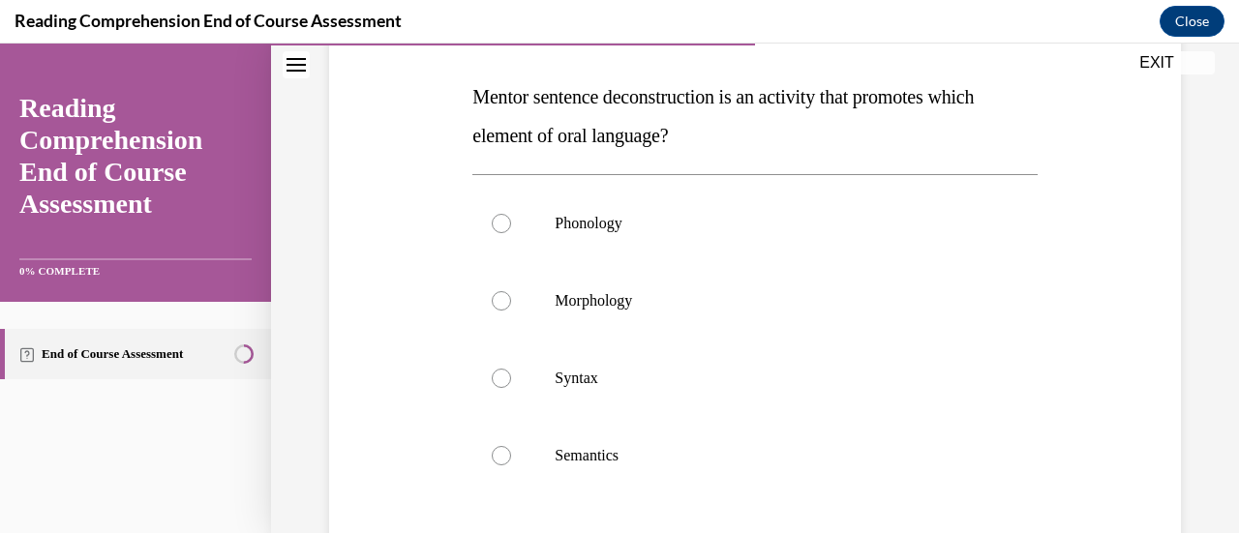
scroll to position [292, 0]
click at [718, 386] on label "Syntax" at bounding box center [754, 377] width 564 height 77
click at [511, 386] on input "Syntax" at bounding box center [501, 377] width 19 height 19
radio input "true"
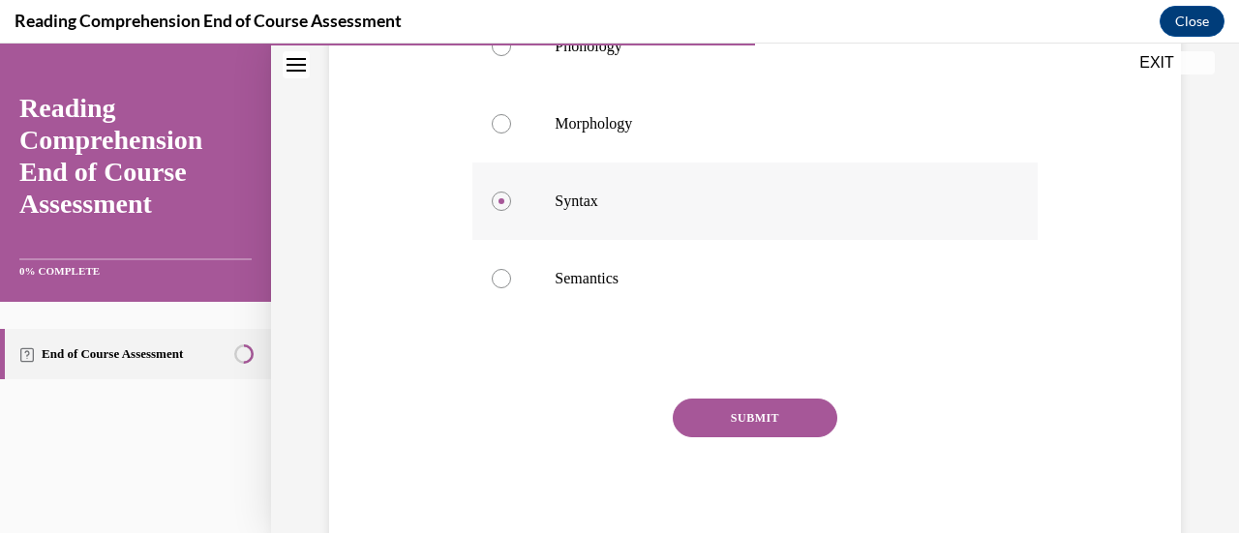
scroll to position [474, 0]
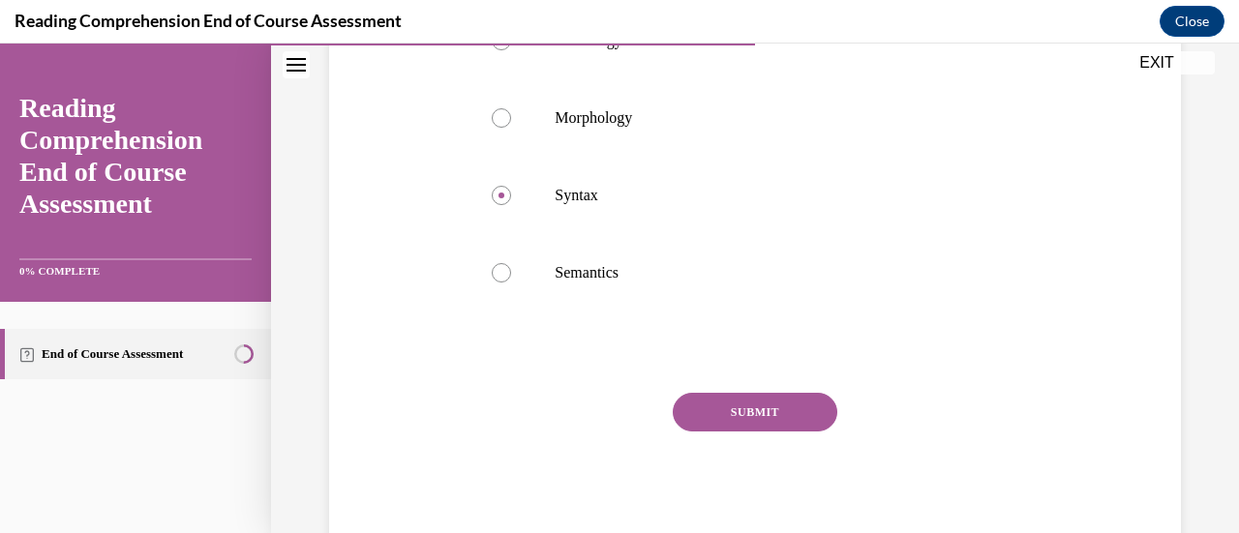
click at [740, 411] on button "SUBMIT" at bounding box center [755, 412] width 165 height 39
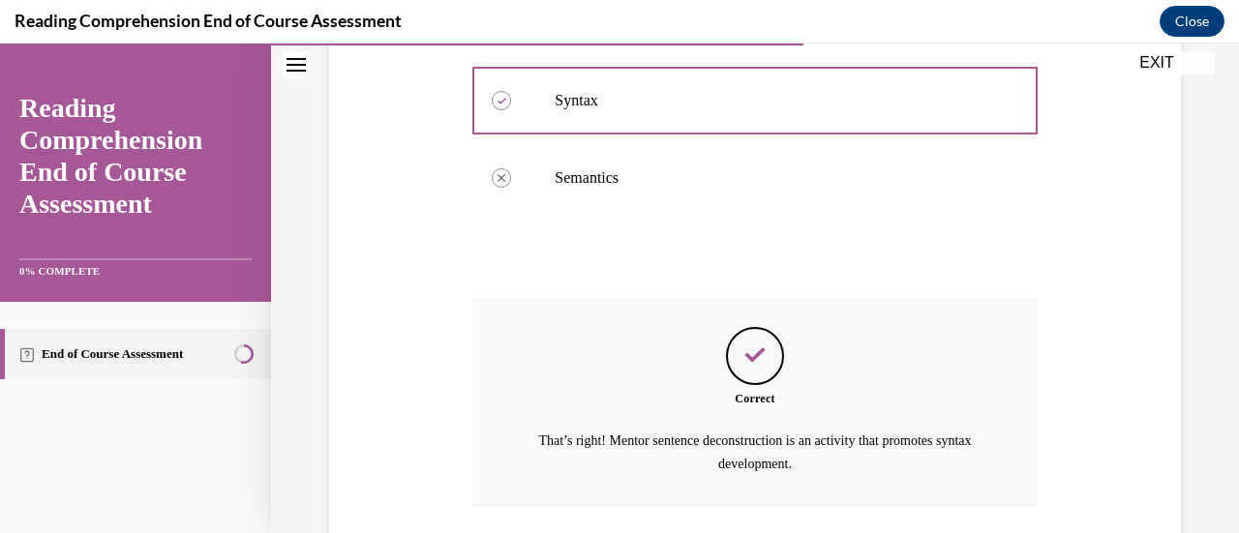
scroll to position [710, 0]
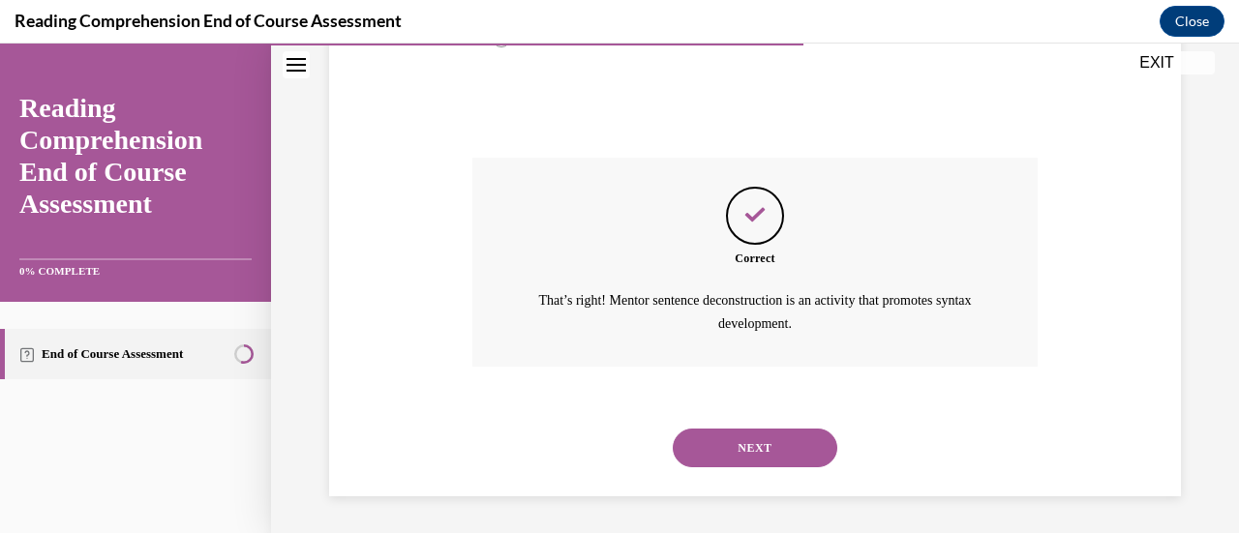
click at [744, 446] on button "NEXT" at bounding box center [755, 448] width 165 height 39
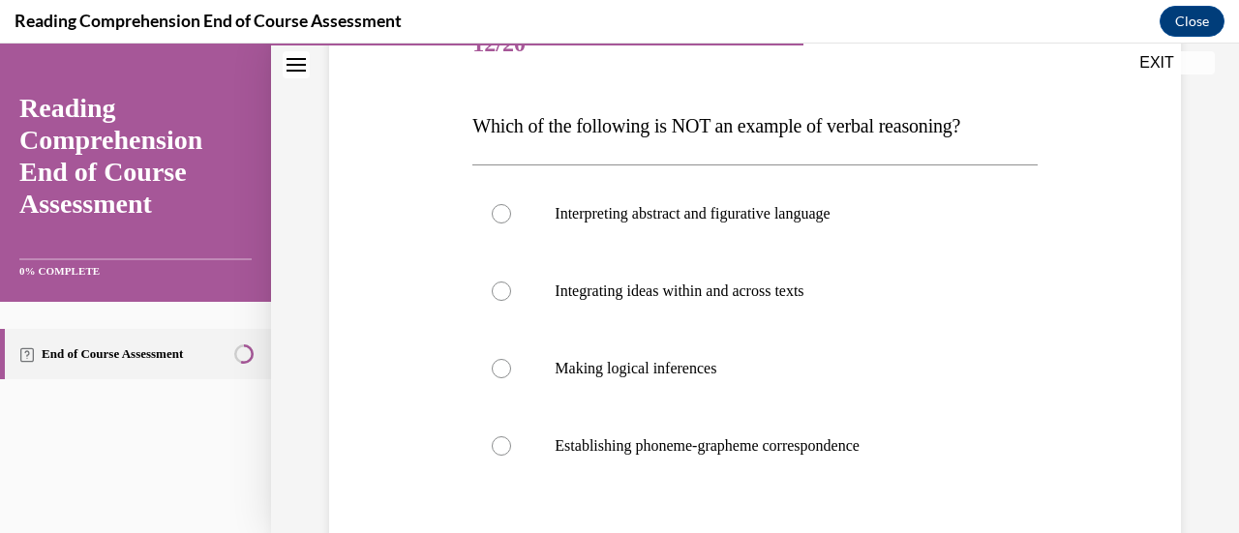
scroll to position [264, 0]
click at [744, 446] on p "Establishing phoneme-grapheme correspondence" at bounding box center [772, 444] width 434 height 19
click at [511, 446] on input "Establishing phoneme-grapheme correspondence" at bounding box center [501, 444] width 19 height 19
radio input "true"
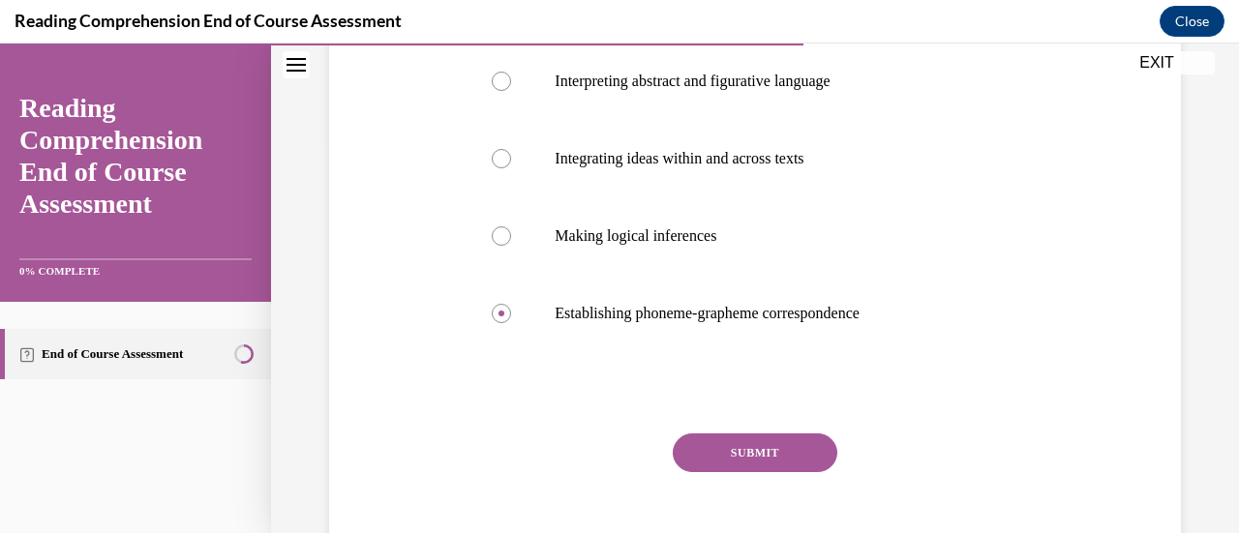
click at [744, 446] on button "SUBMIT" at bounding box center [755, 453] width 165 height 39
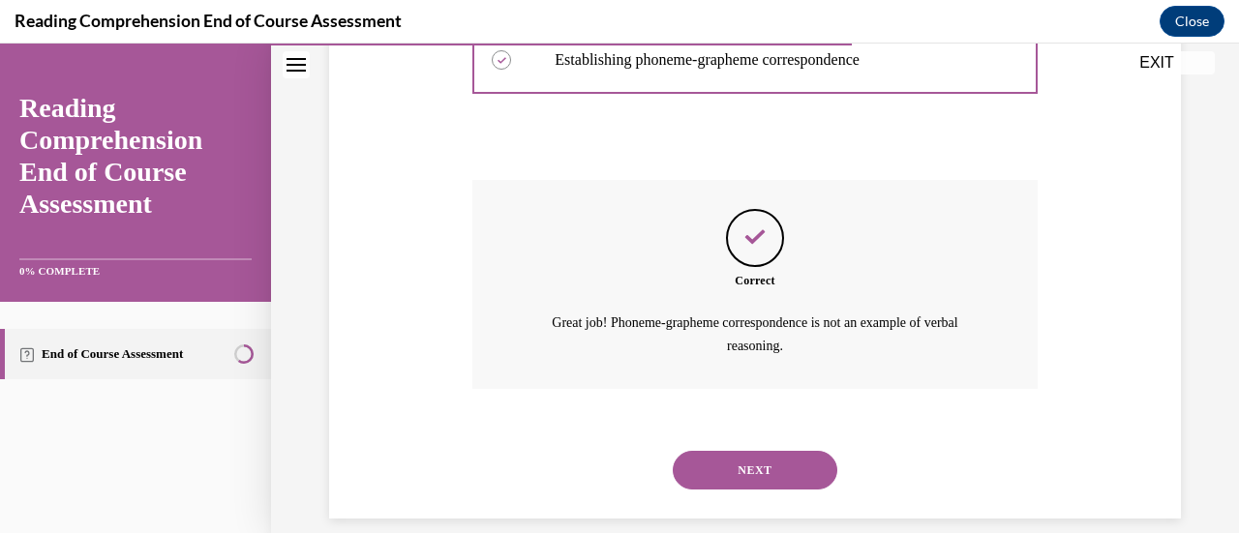
scroll to position [671, 0]
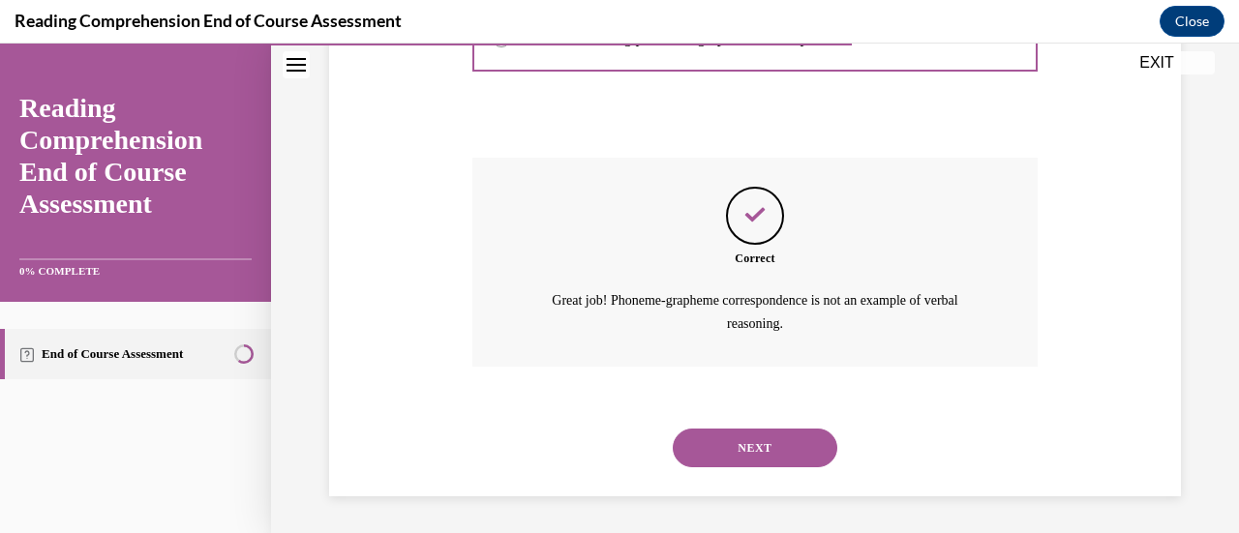
click at [744, 446] on button "NEXT" at bounding box center [755, 448] width 165 height 39
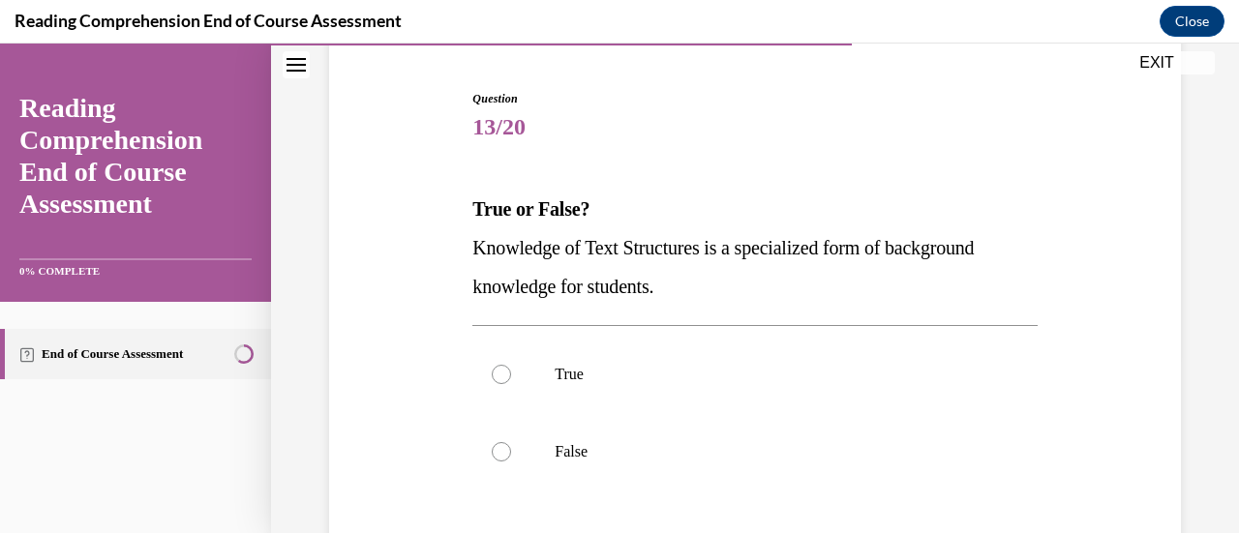
scroll to position [181, 0]
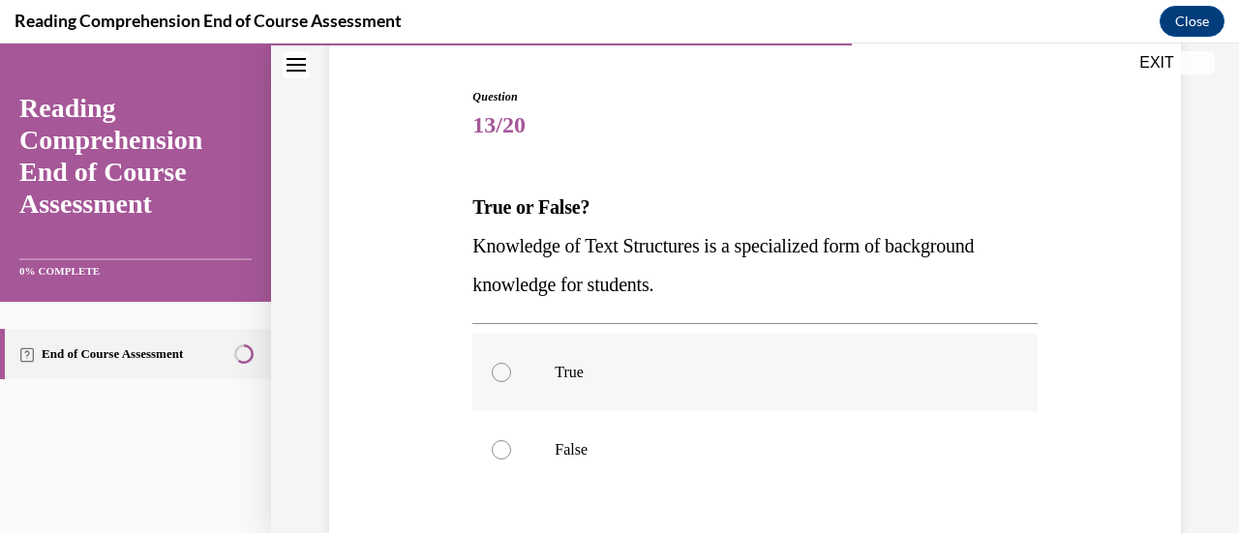
click at [631, 378] on p "True" at bounding box center [772, 372] width 434 height 19
click at [511, 378] on input "True" at bounding box center [501, 372] width 19 height 19
radio input "true"
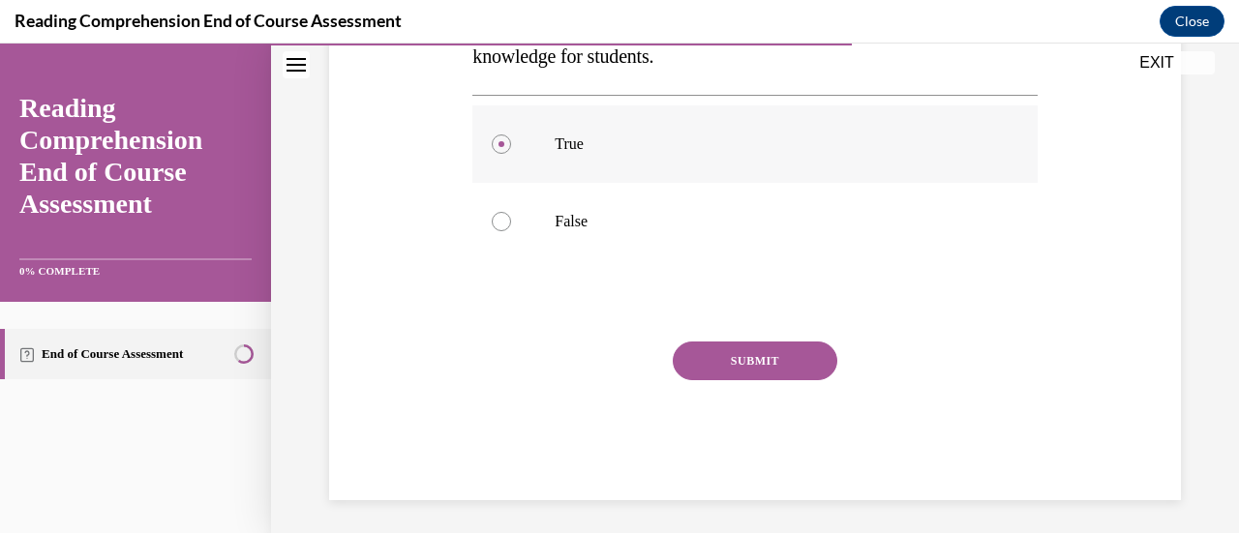
scroll to position [414, 0]
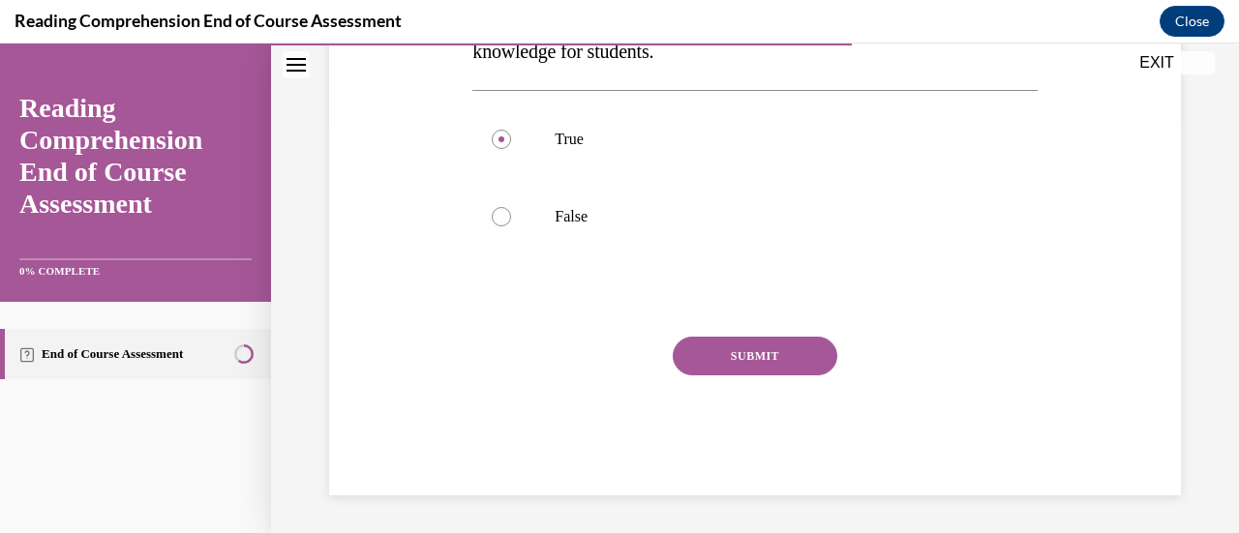
click at [772, 355] on button "SUBMIT" at bounding box center [755, 356] width 165 height 39
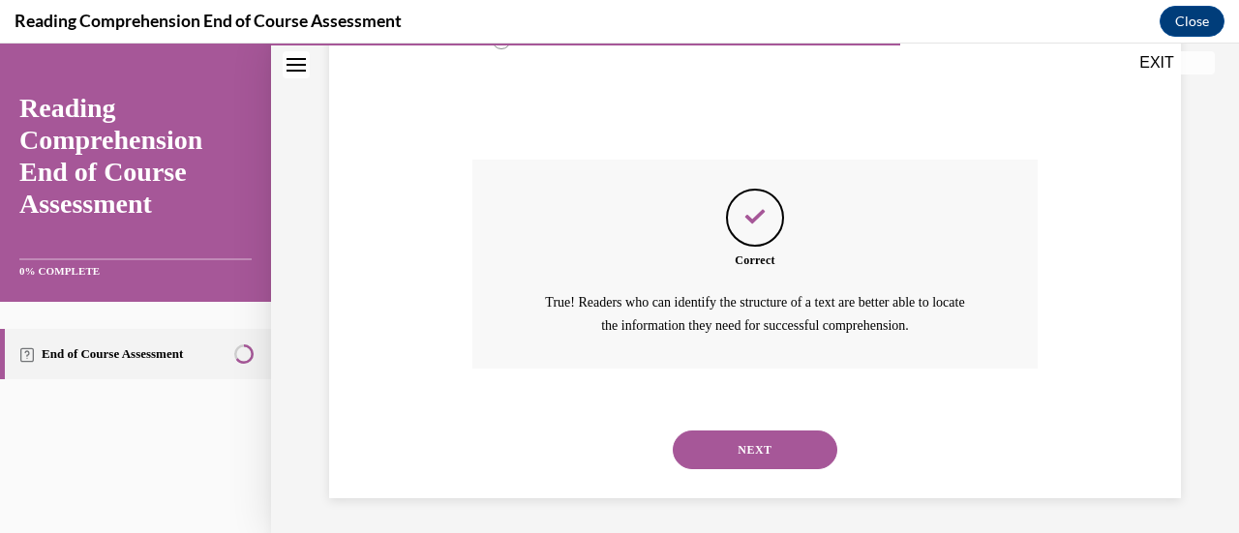
scroll to position [593, 0]
click at [751, 439] on button "NEXT" at bounding box center [755, 448] width 165 height 39
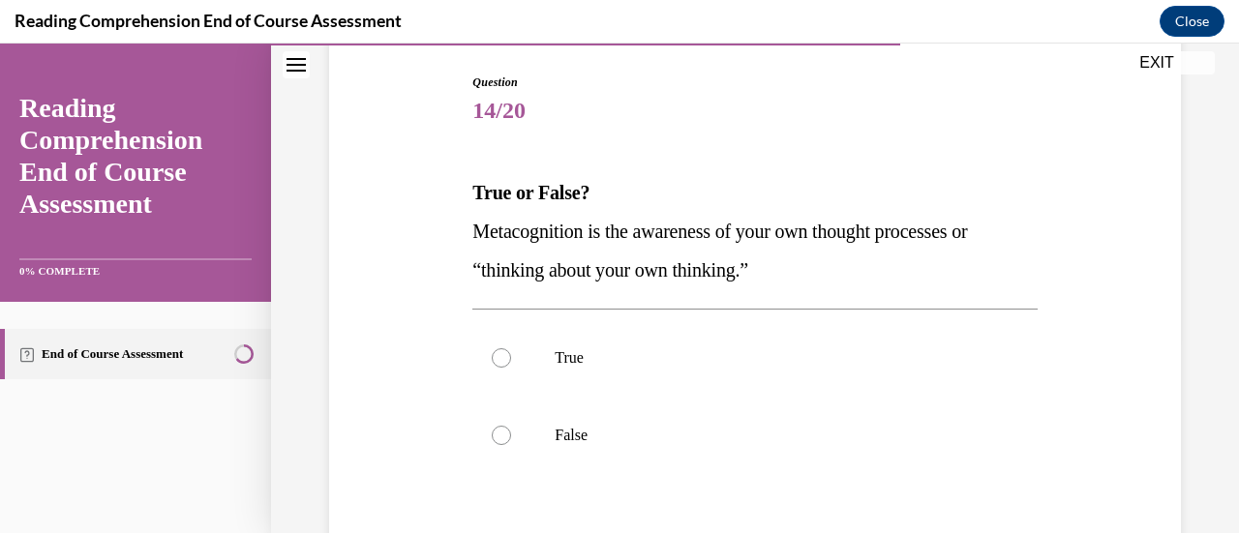
scroll to position [197, 0]
click at [738, 363] on p "True" at bounding box center [772, 356] width 434 height 19
click at [511, 363] on input "True" at bounding box center [501, 356] width 19 height 19
radio input "true"
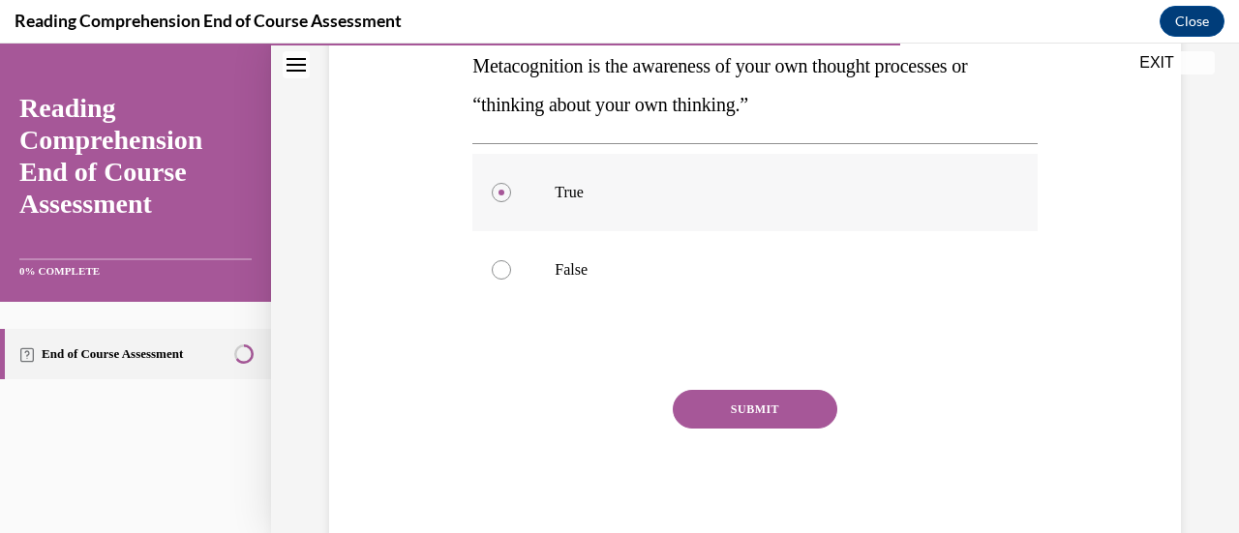
scroll to position [365, 0]
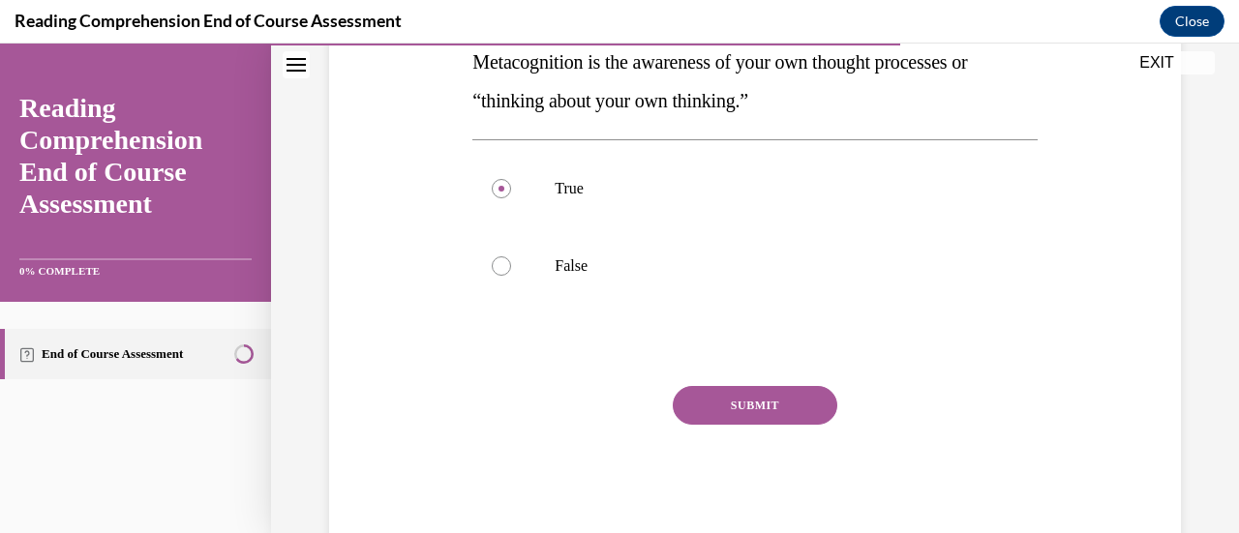
click at [758, 401] on button "SUBMIT" at bounding box center [755, 405] width 165 height 39
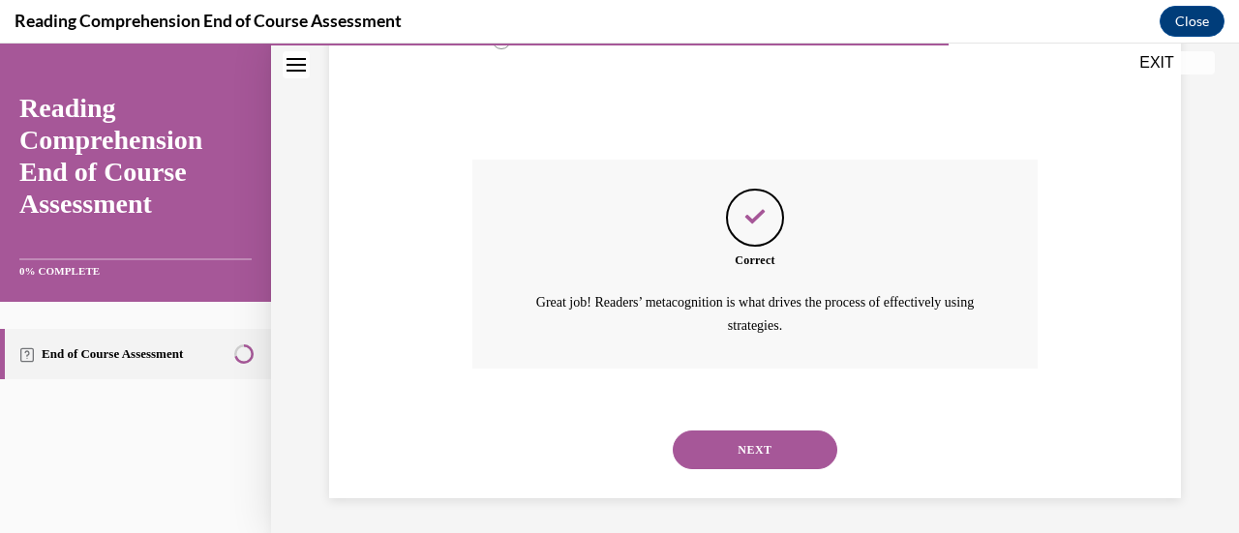
scroll to position [593, 0]
click at [757, 456] on button "NEXT" at bounding box center [755, 448] width 165 height 39
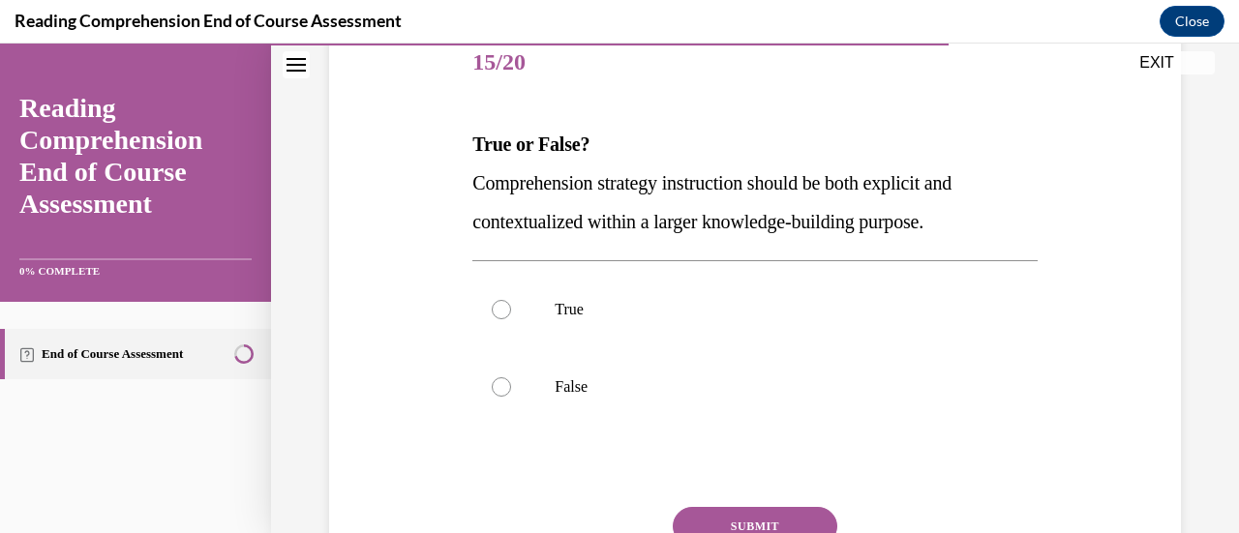
scroll to position [245, 0]
click at [764, 329] on label "True" at bounding box center [754, 308] width 564 height 77
click at [511, 318] on input "True" at bounding box center [501, 308] width 19 height 19
radio input "true"
click at [730, 514] on button "SUBMIT" at bounding box center [755, 525] width 165 height 39
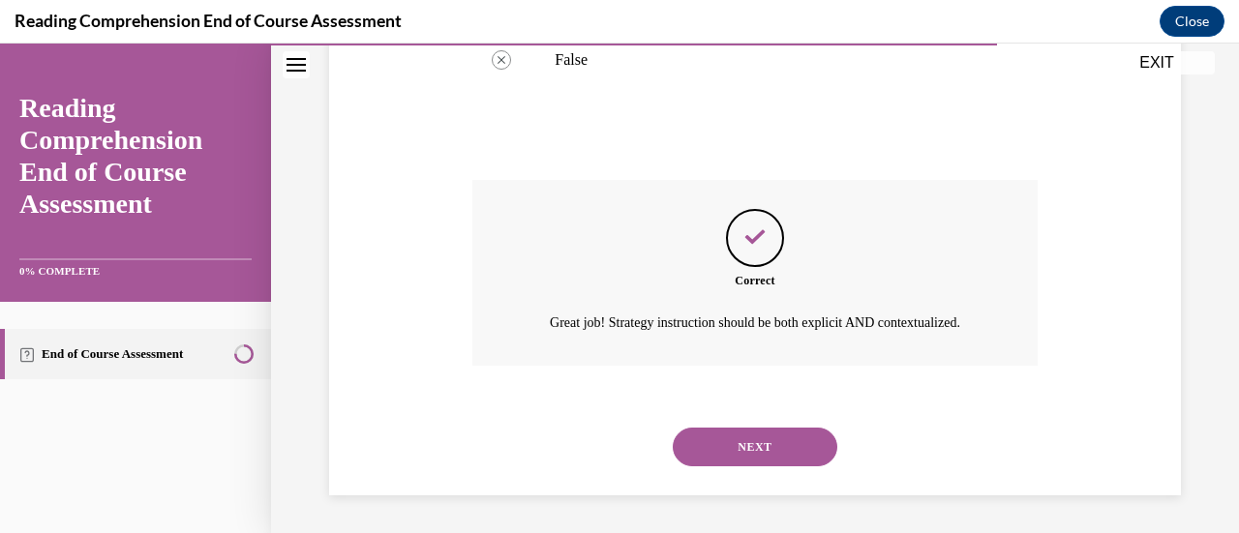
scroll to position [593, 0]
click at [748, 450] on button "NEXT" at bounding box center [755, 446] width 165 height 39
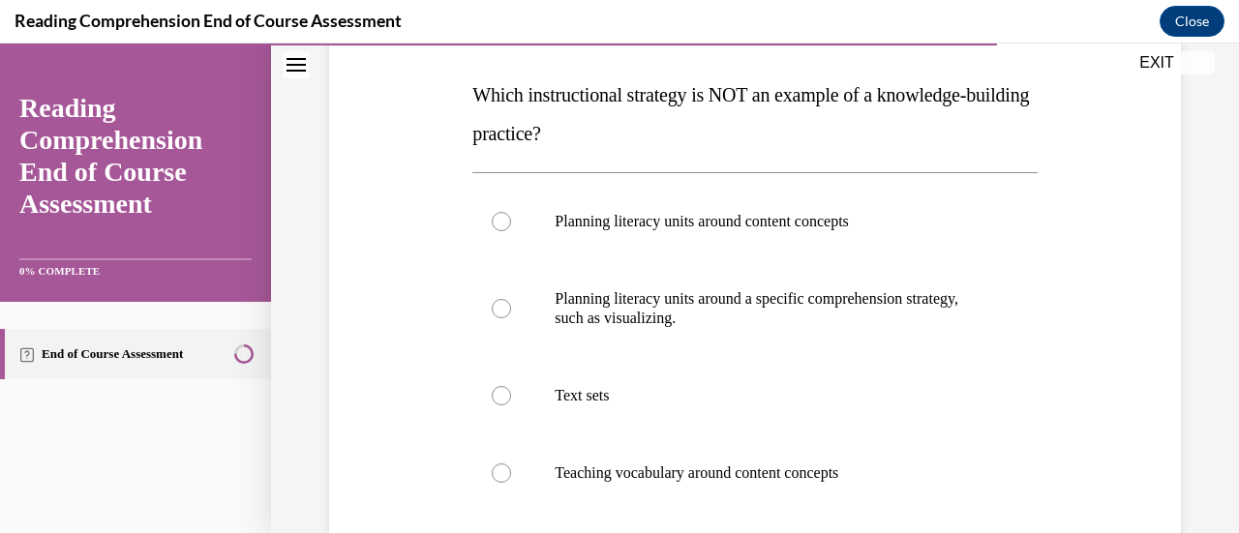
scroll to position [294, 0]
click at [743, 327] on label "Planning literacy units around a specific comprehension strategy, such as visua…" at bounding box center [754, 307] width 564 height 97
click at [511, 318] on input "Planning literacy units around a specific comprehension strategy, such as visua…" at bounding box center [501, 307] width 19 height 19
radio input "true"
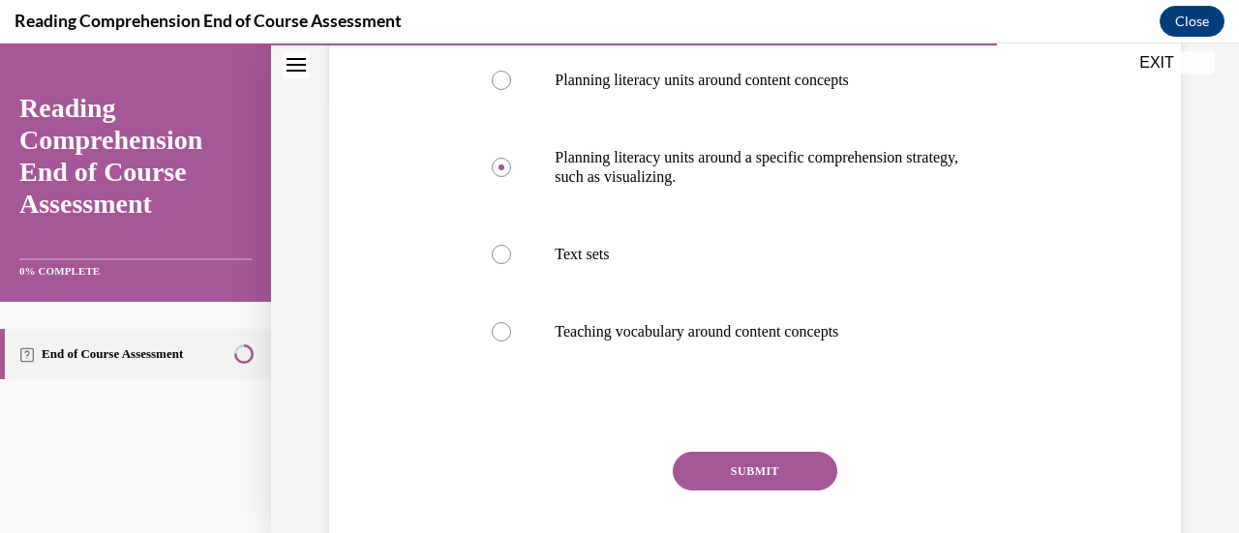
click at [728, 476] on button "SUBMIT" at bounding box center [755, 471] width 165 height 39
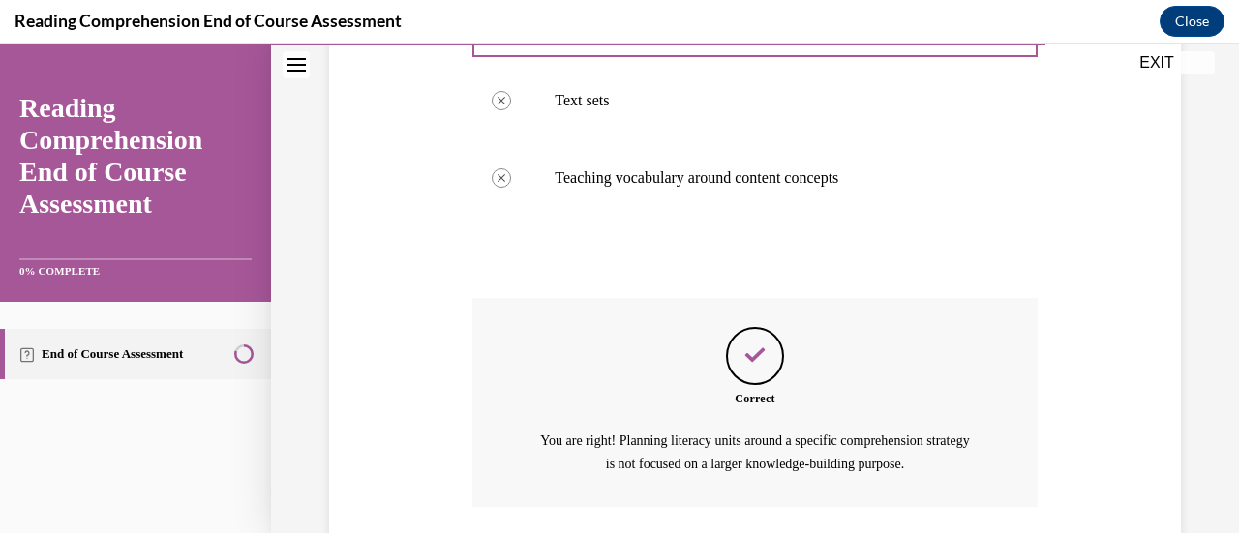
scroll to position [729, 0]
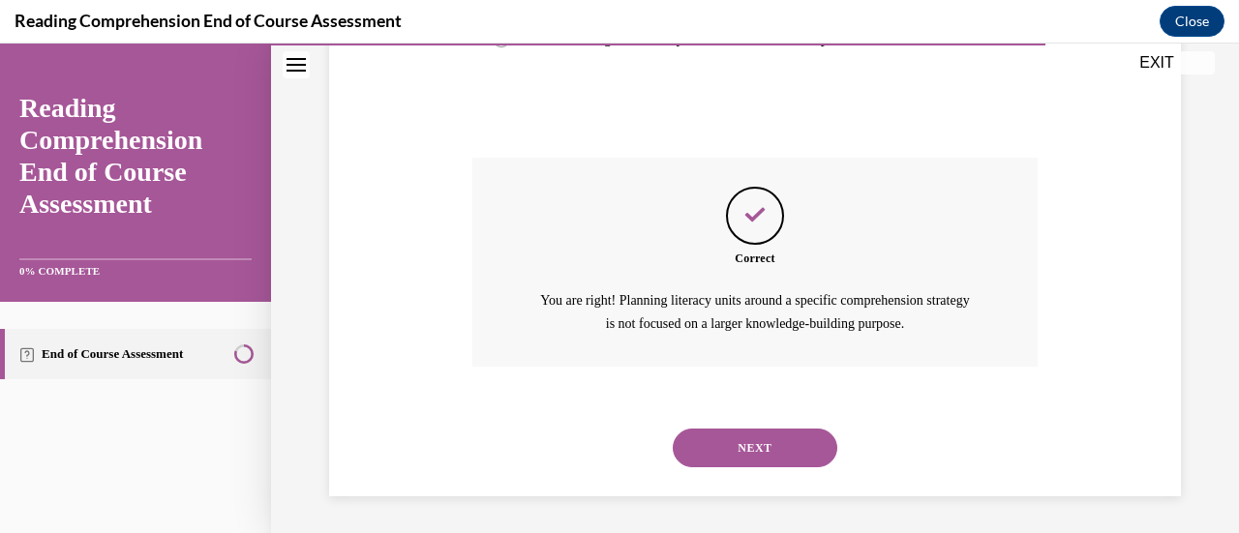
click at [732, 446] on button "NEXT" at bounding box center [755, 448] width 165 height 39
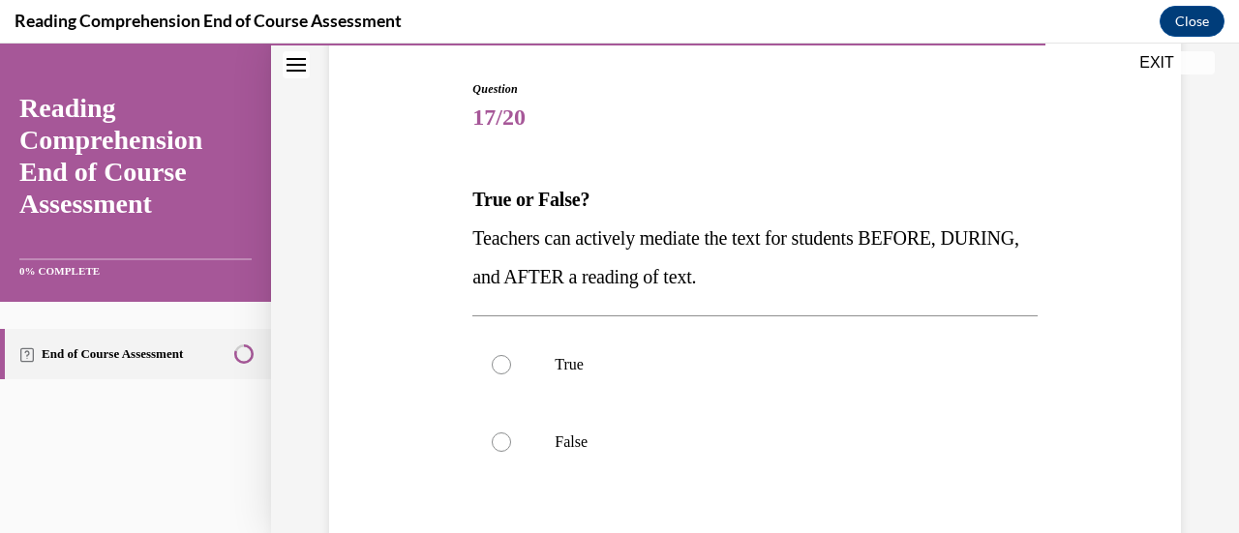
scroll to position [190, 0]
click at [759, 368] on p "True" at bounding box center [772, 363] width 434 height 19
click at [511, 368] on input "True" at bounding box center [501, 363] width 19 height 19
radio input "true"
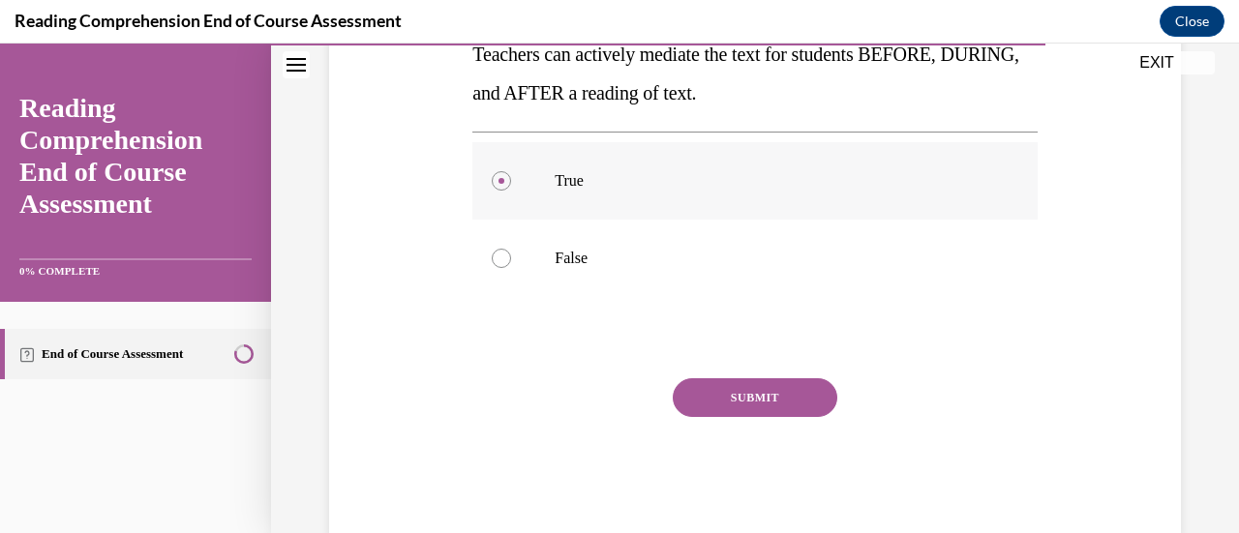
scroll to position [384, 0]
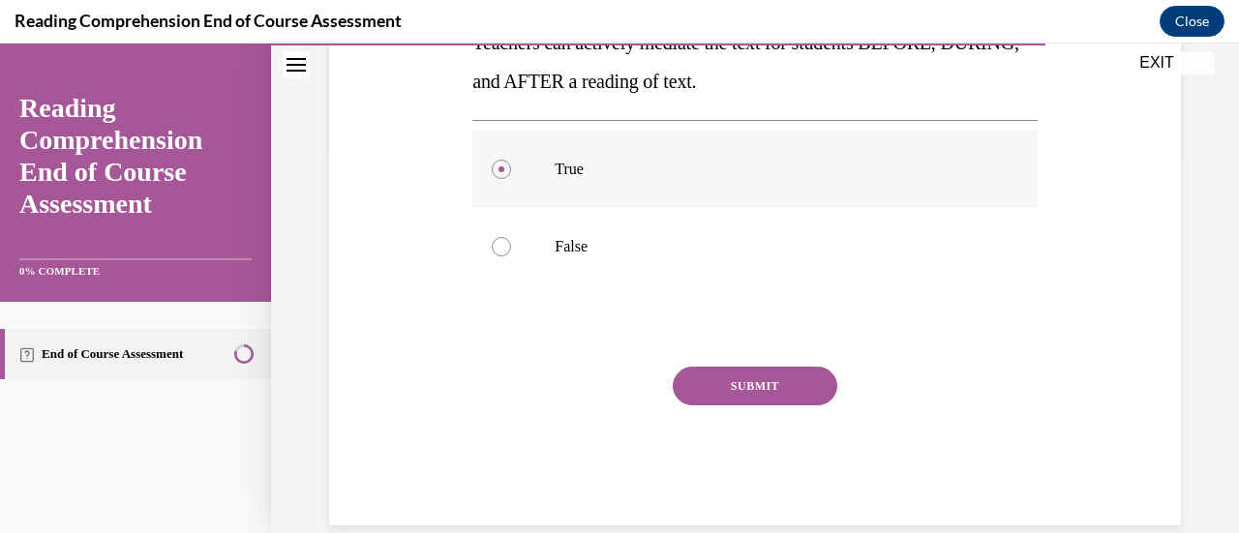
click at [759, 368] on button "SUBMIT" at bounding box center [755, 386] width 165 height 39
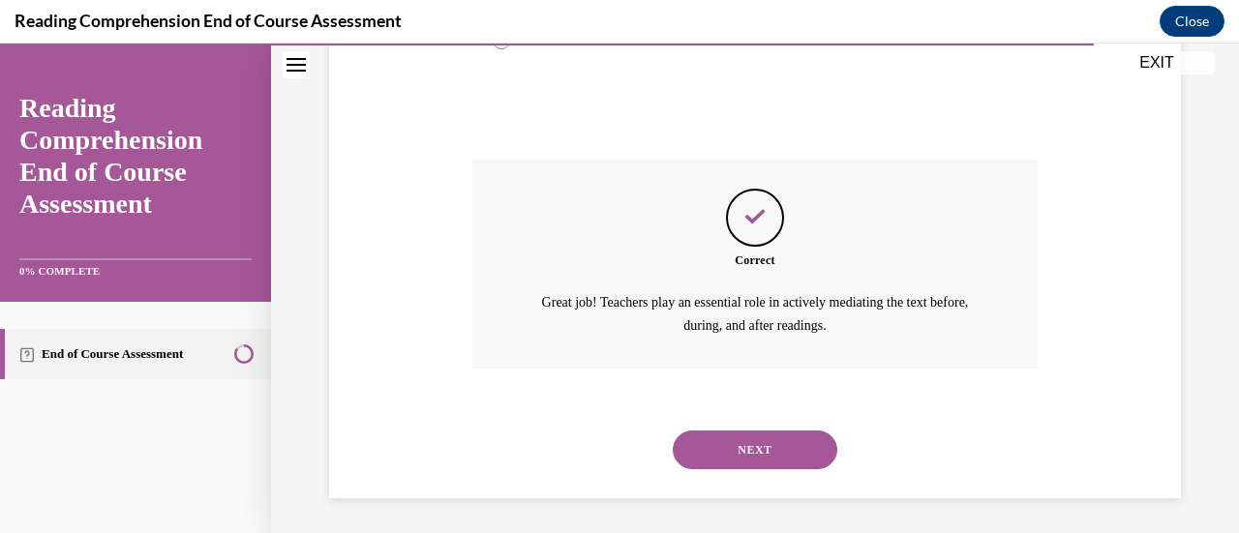
scroll to position [593, 0]
click at [755, 447] on button "NEXT" at bounding box center [755, 448] width 165 height 39
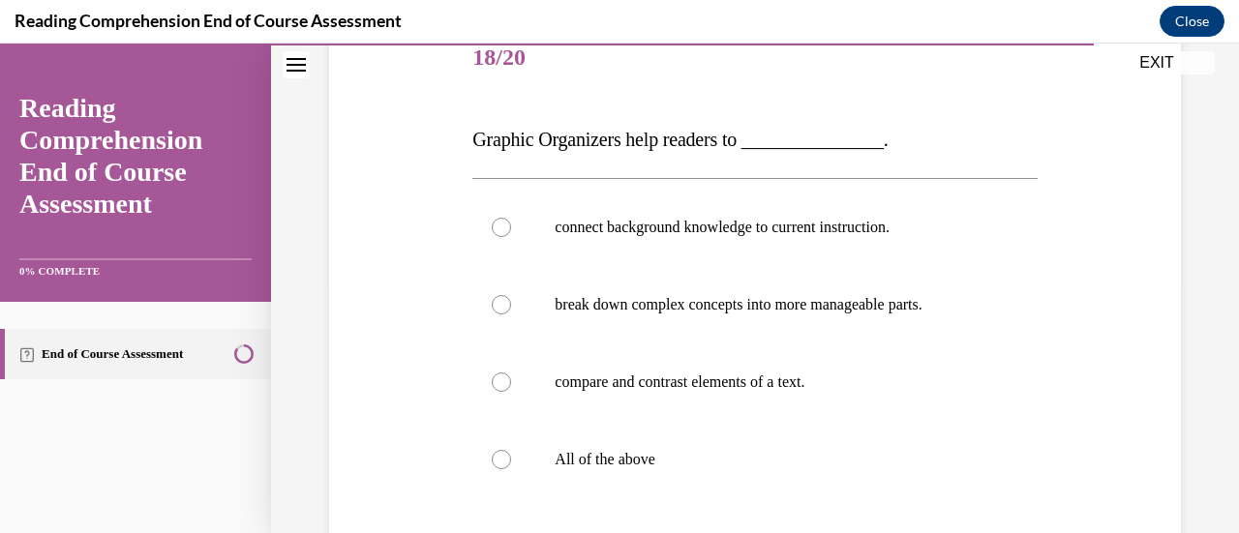
scroll to position [262, 0]
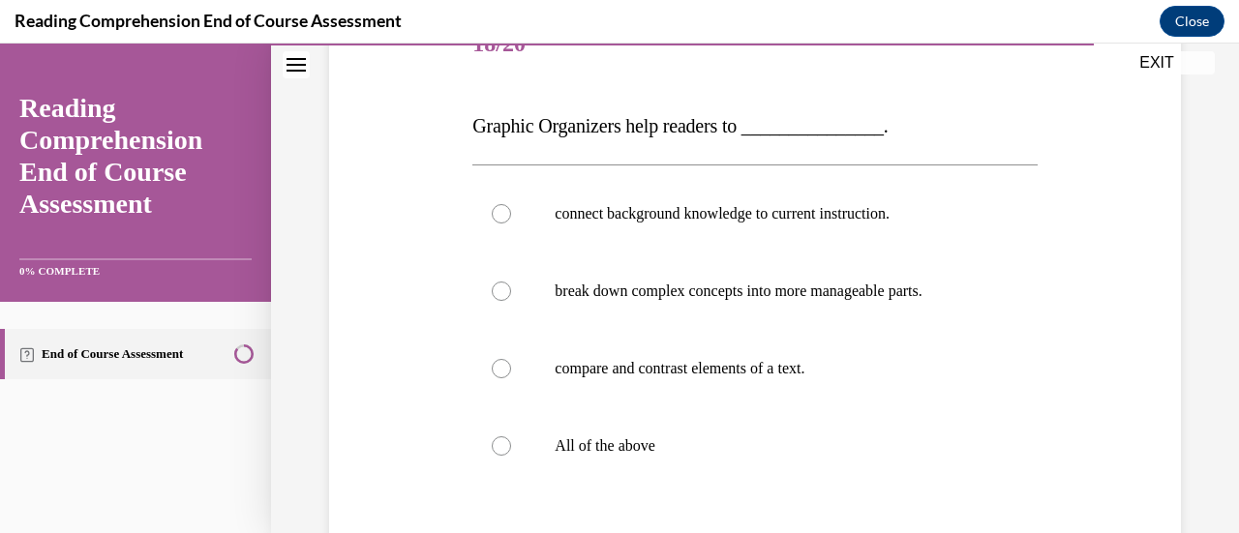
click at [755, 447] on p "All of the above" at bounding box center [772, 446] width 434 height 19
click at [511, 447] on input "All of the above" at bounding box center [501, 446] width 19 height 19
radio input "true"
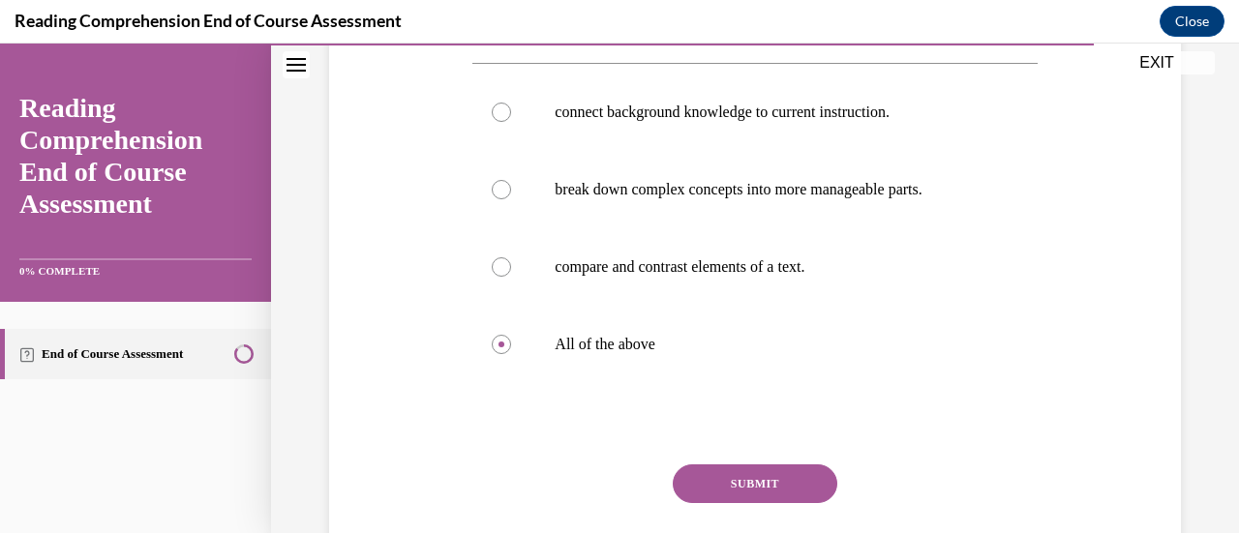
scroll to position [377, 0]
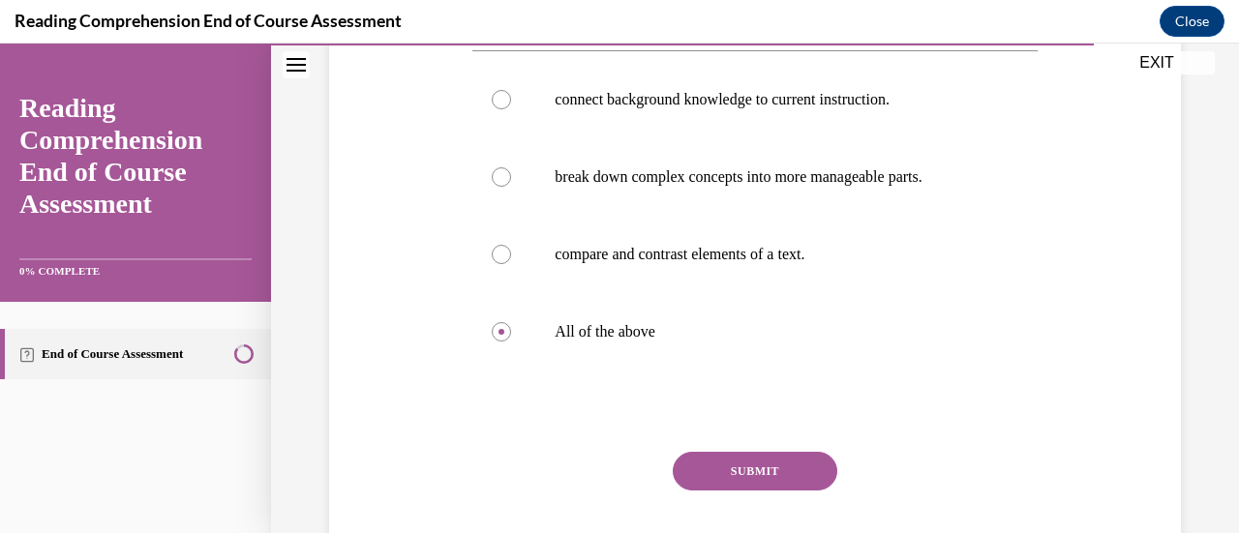
click at [751, 466] on button "SUBMIT" at bounding box center [755, 471] width 165 height 39
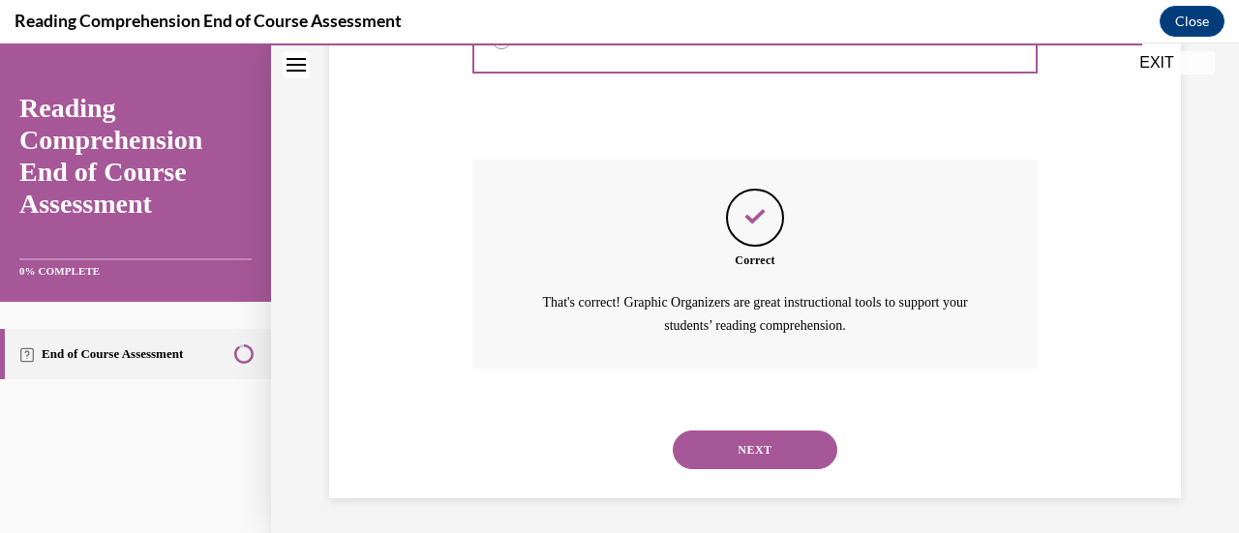
scroll to position [671, 0]
click at [761, 442] on button "NEXT" at bounding box center [755, 448] width 165 height 39
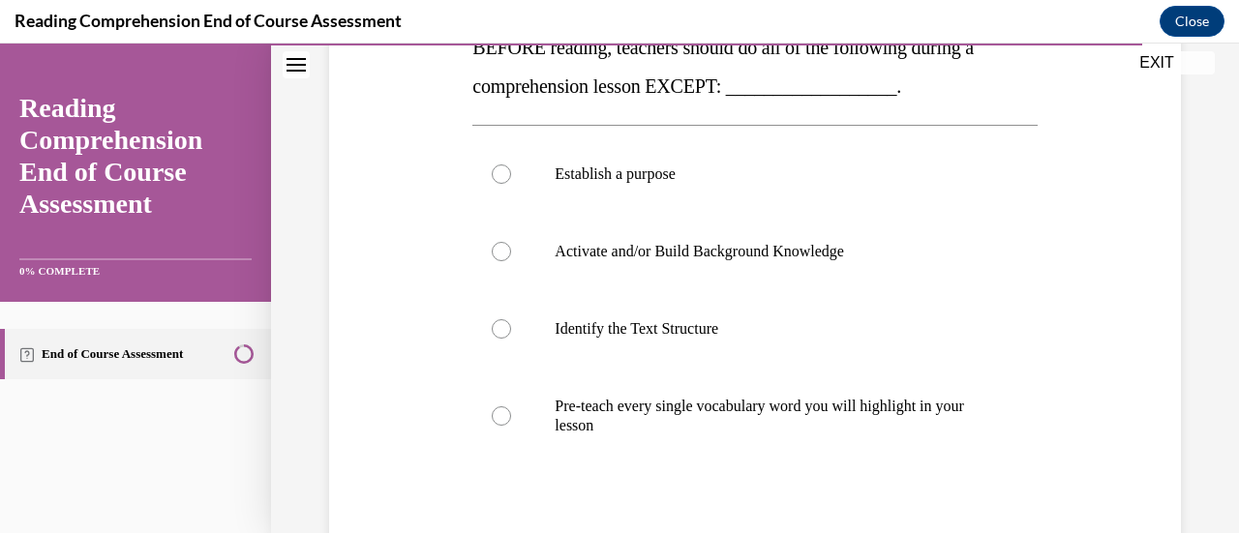
scroll to position [342, 0]
click at [761, 442] on label "Pre-teach every single vocabulary word you will highlight in your lesson" at bounding box center [754, 415] width 564 height 97
click at [511, 425] on input "Pre-teach every single vocabulary word you will highlight in your lesson" at bounding box center [501, 415] width 19 height 19
radio input "true"
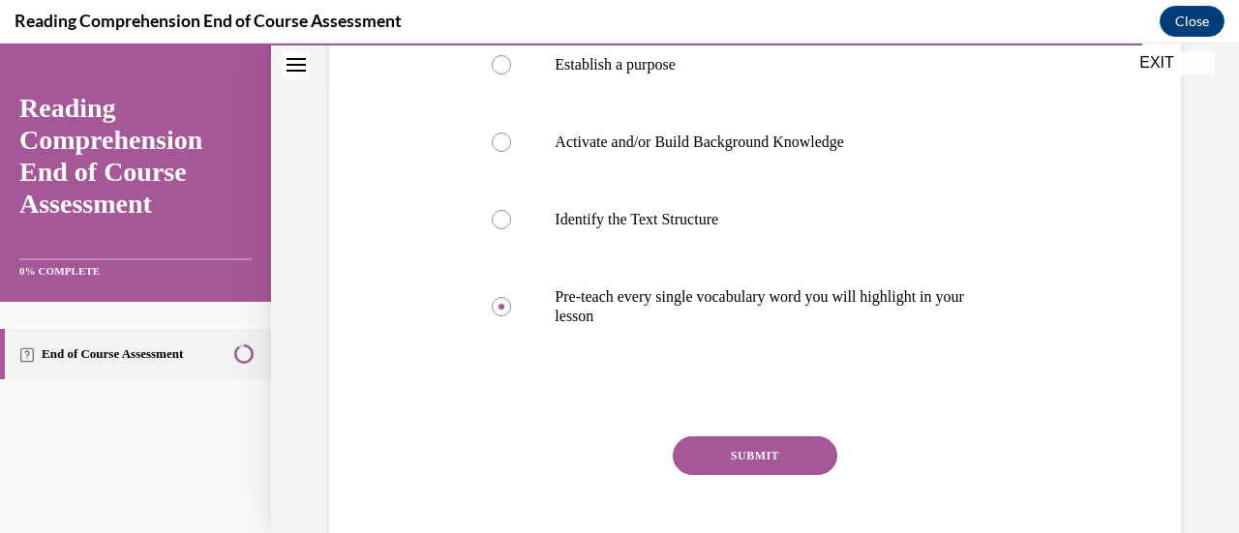
scroll to position [456, 0]
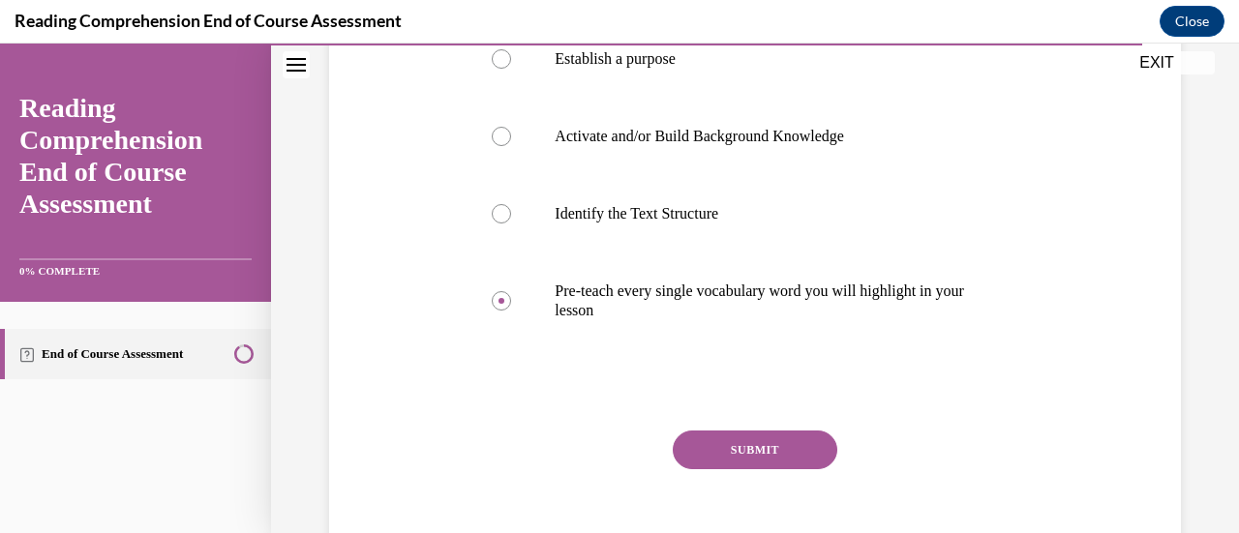
click at [761, 442] on button "SUBMIT" at bounding box center [755, 450] width 165 height 39
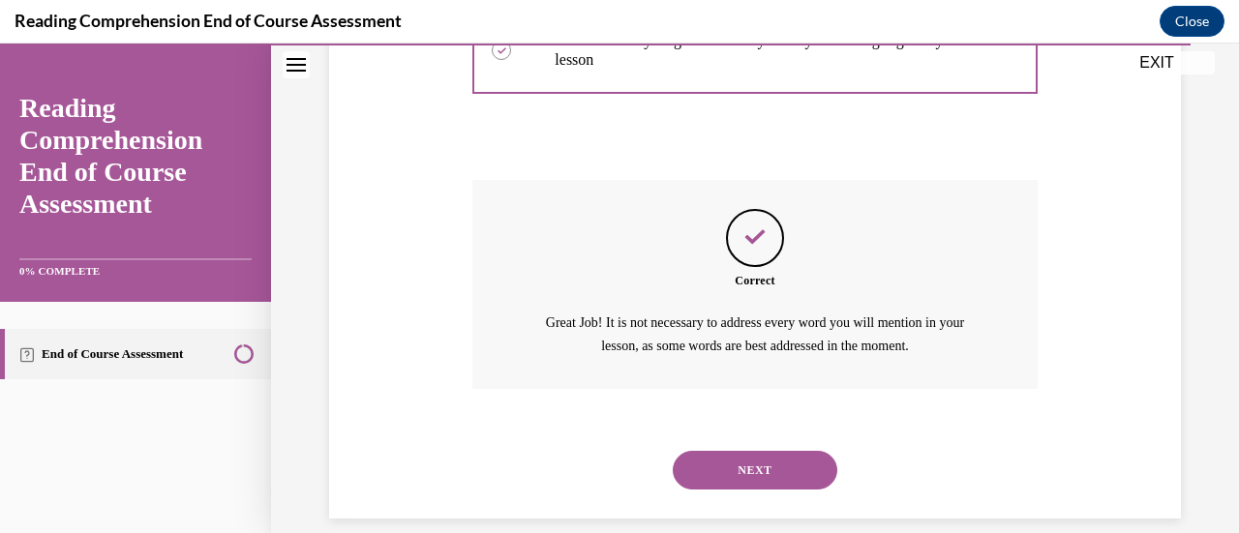
scroll to position [729, 0]
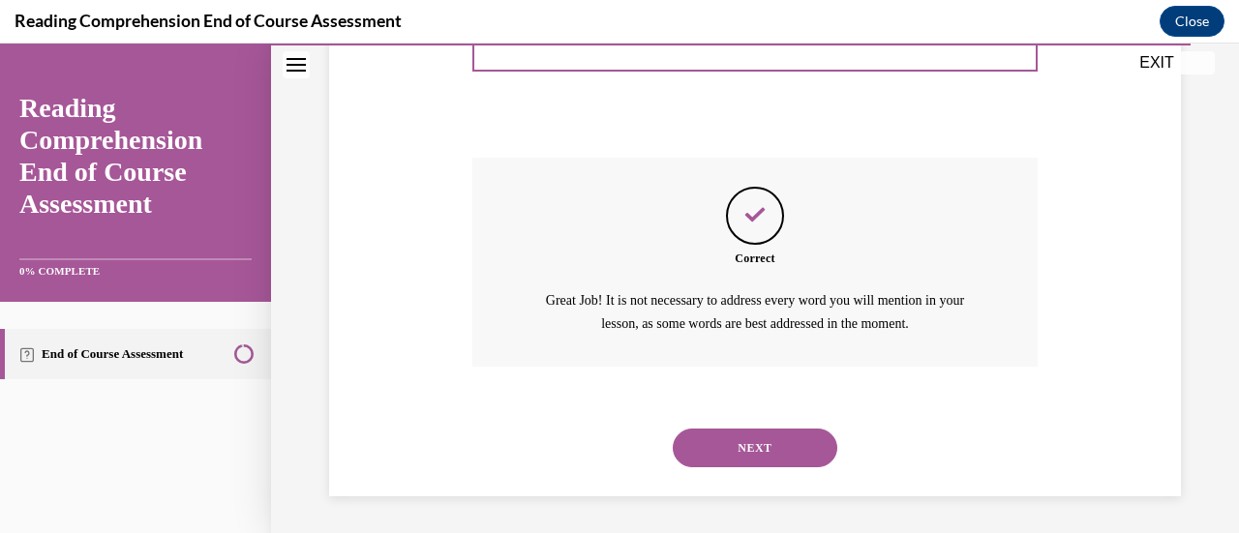
click at [761, 442] on button "NEXT" at bounding box center [755, 448] width 165 height 39
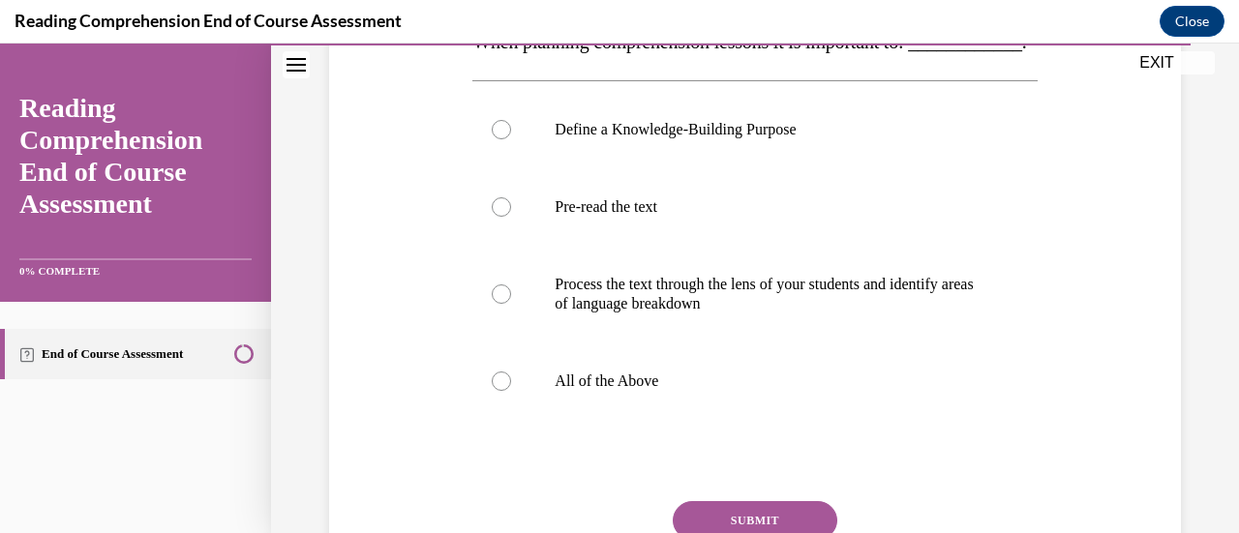
scroll to position [348, 0]
click at [761, 418] on label "All of the Above" at bounding box center [754, 379] width 564 height 77
click at [511, 389] on input "All of the Above" at bounding box center [501, 379] width 19 height 19
radio input "true"
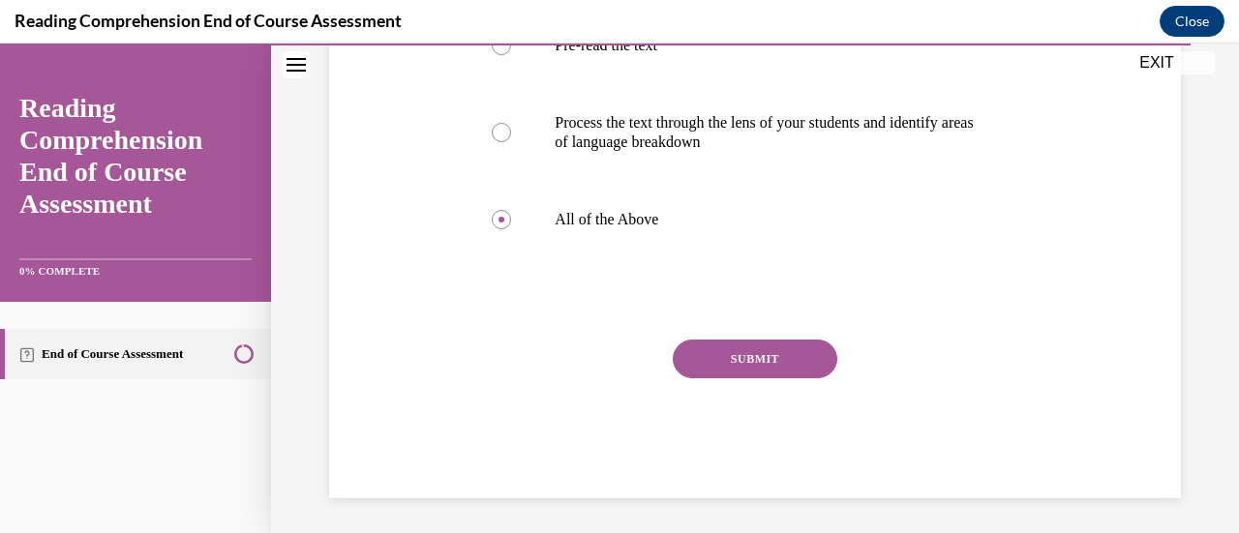
scroll to position [517, 0]
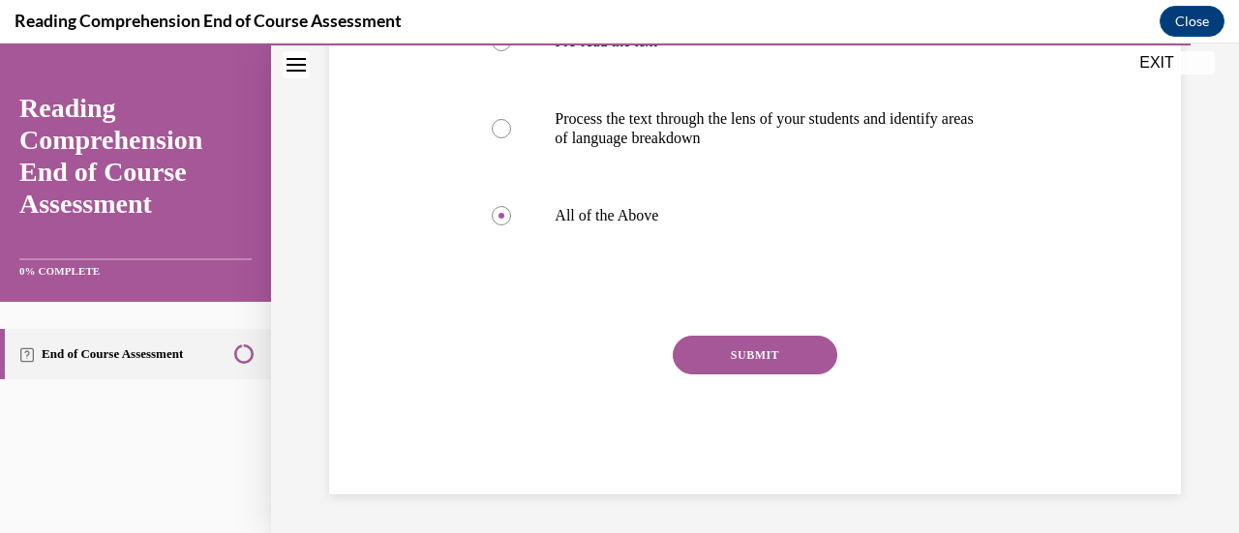
click at [782, 375] on button "SUBMIT" at bounding box center [755, 355] width 165 height 39
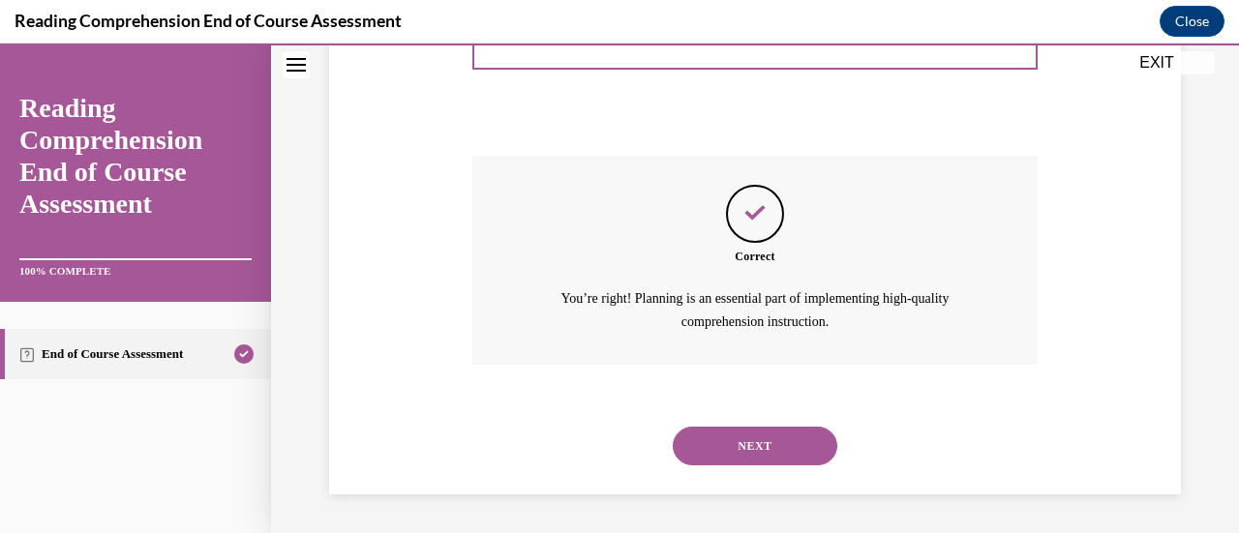
scroll to position [729, 0]
click at [772, 439] on button "NEXT" at bounding box center [755, 446] width 165 height 39
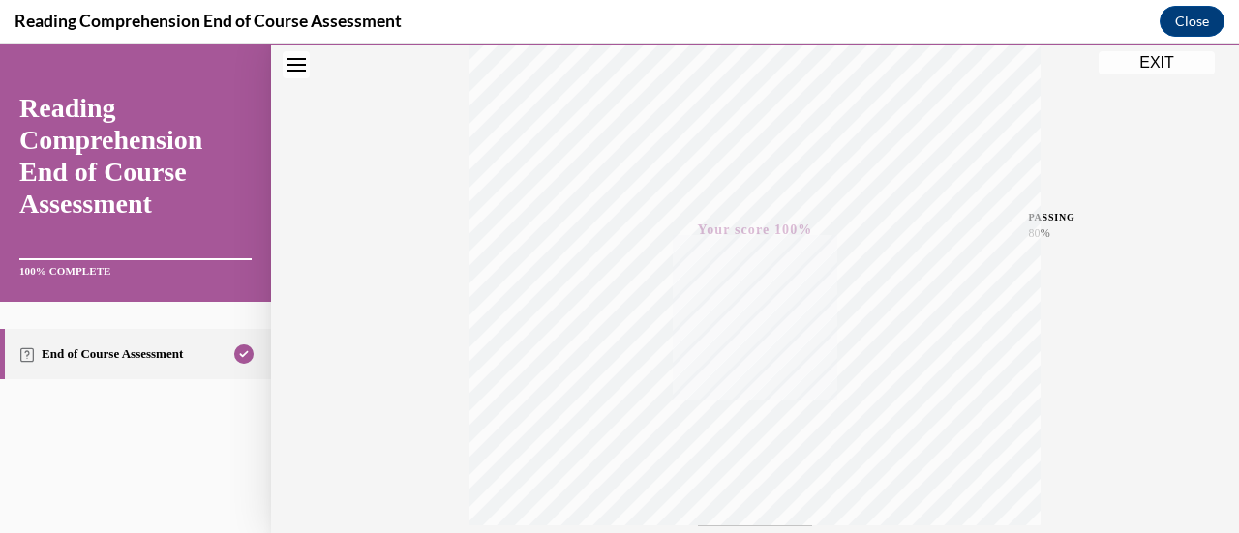
scroll to position [292, 0]
click at [1160, 67] on button "EXIT" at bounding box center [1157, 62] width 116 height 23
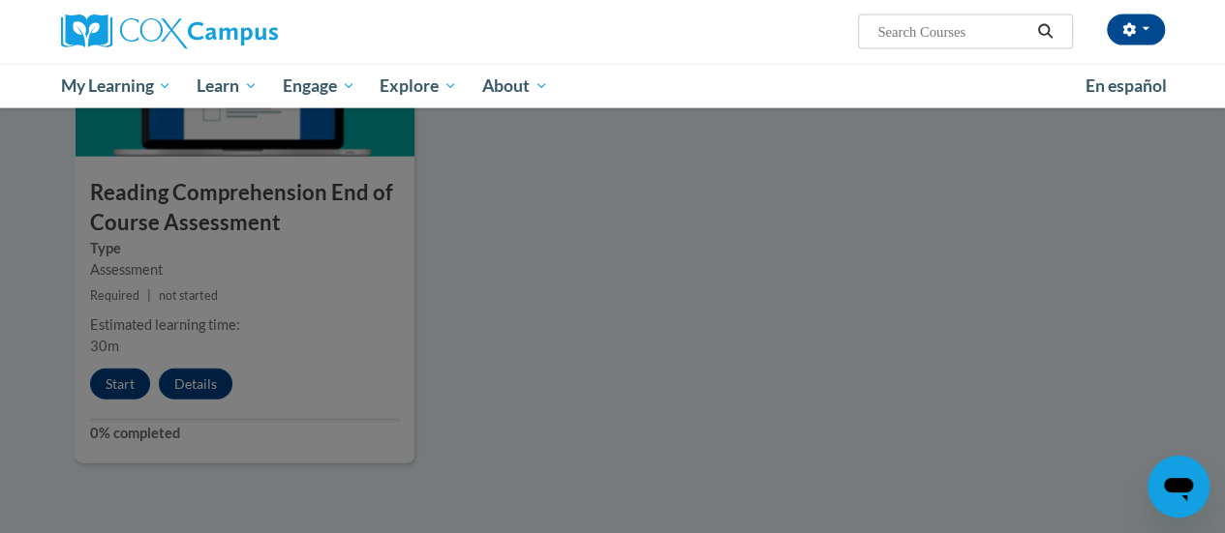
click at [204, 381] on div at bounding box center [612, 266] width 1225 height 533
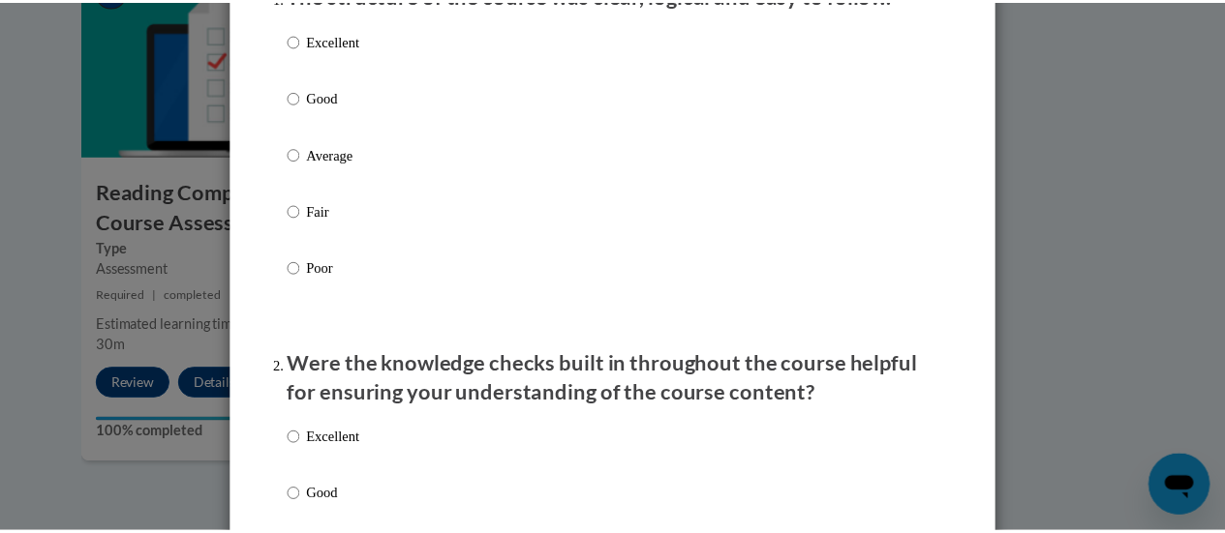
scroll to position [0, 0]
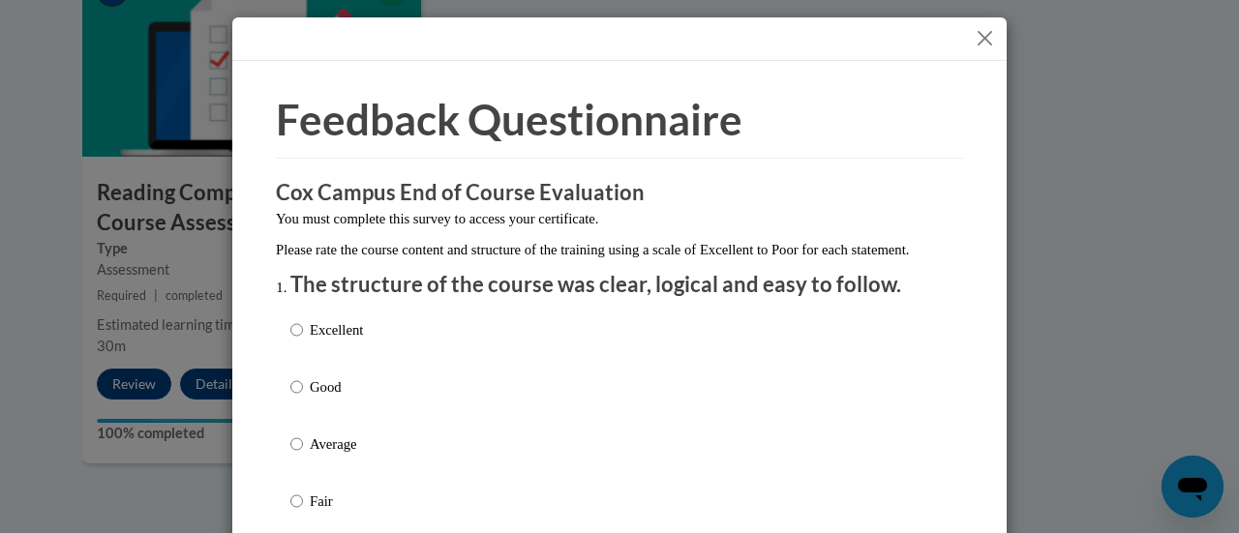
click at [974, 44] on button "Close" at bounding box center [985, 38] width 24 height 24
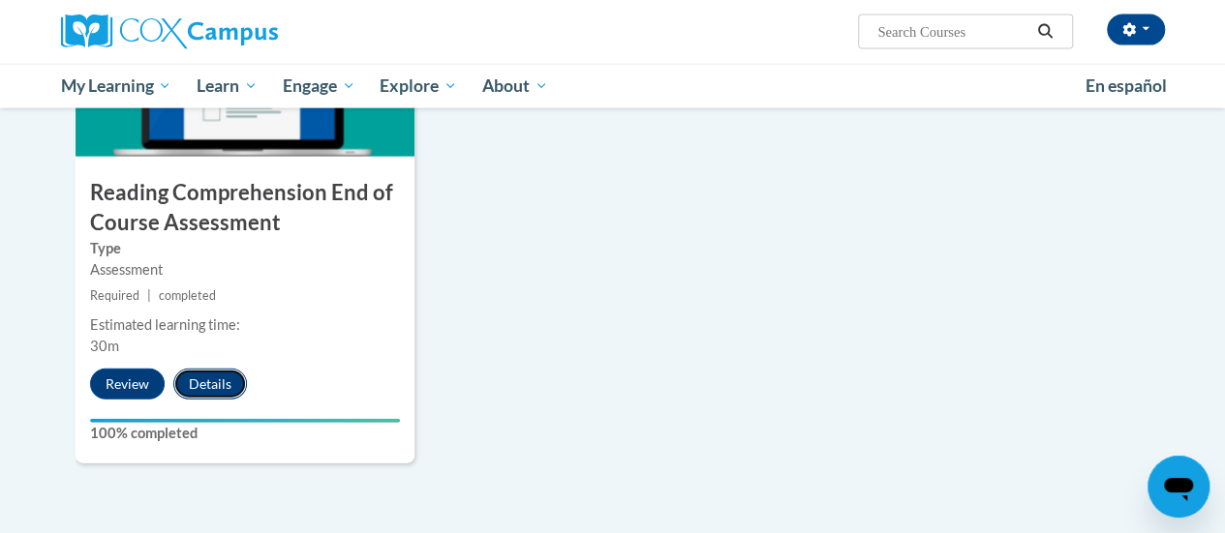
click at [210, 378] on button "Details" at bounding box center [210, 384] width 74 height 31
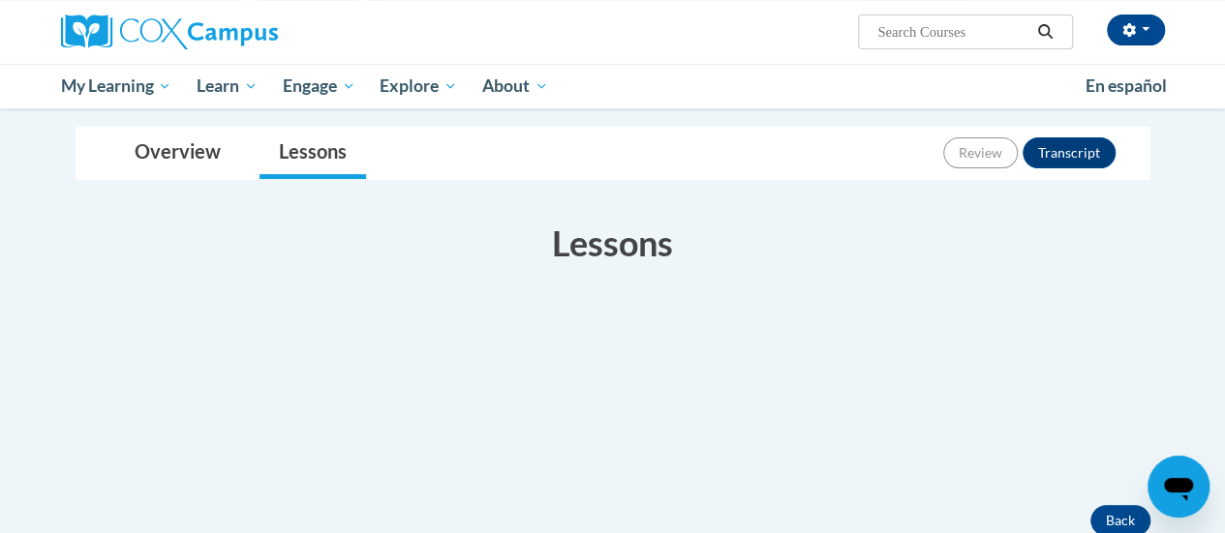
scroll to position [204, 0]
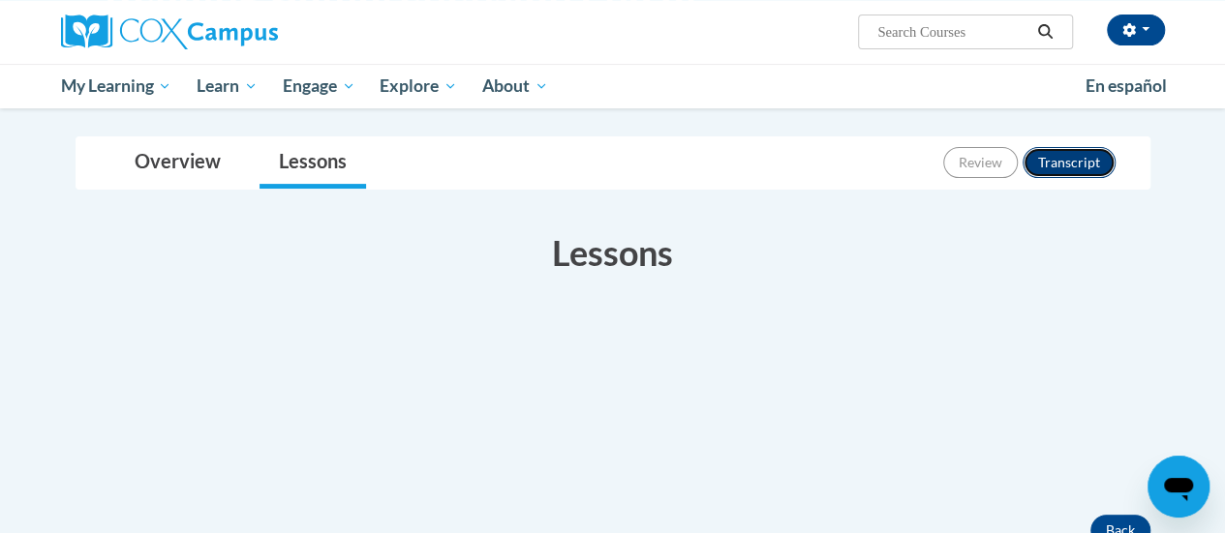
click at [1048, 165] on button "Transcript" at bounding box center [1068, 162] width 93 height 31
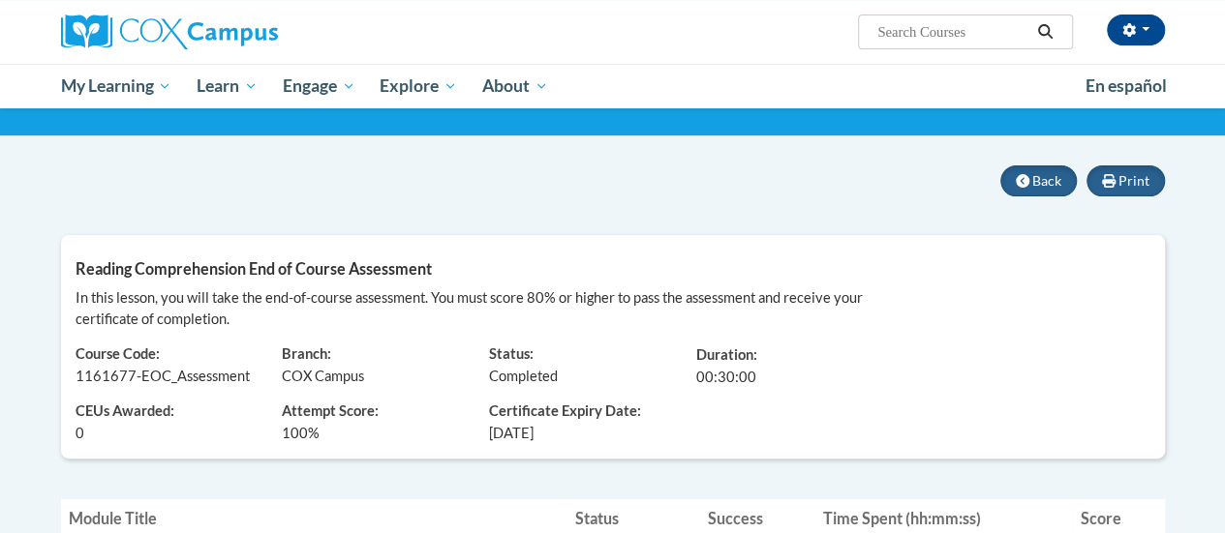
scroll to position [124, 0]
